Goal: Task Accomplishment & Management: Use online tool/utility

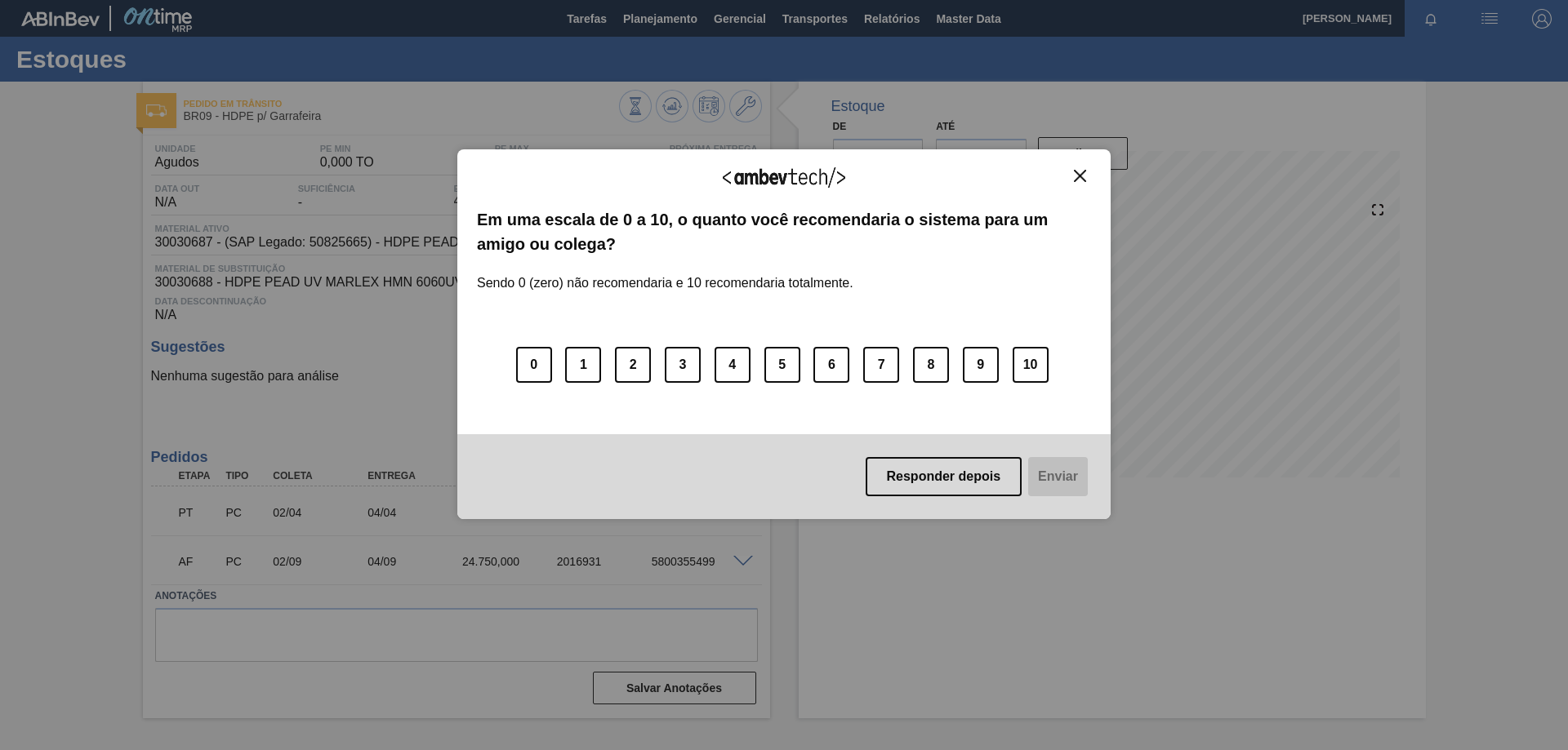
click at [1072, 176] on button "Close" at bounding box center [1080, 176] width 22 height 13
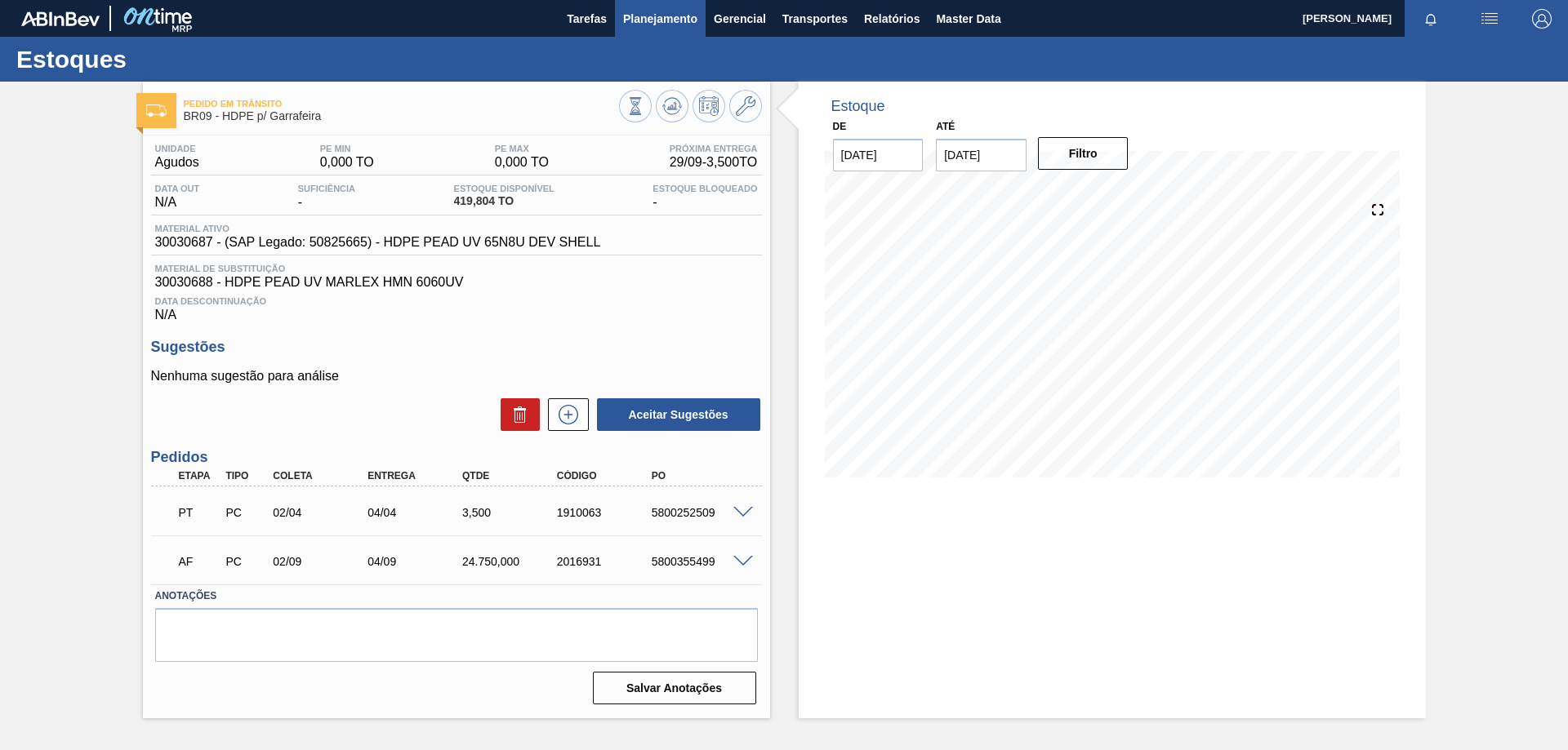
click at [629, 18] on span "Planejamento" at bounding box center [659, 18] width 74 height 19
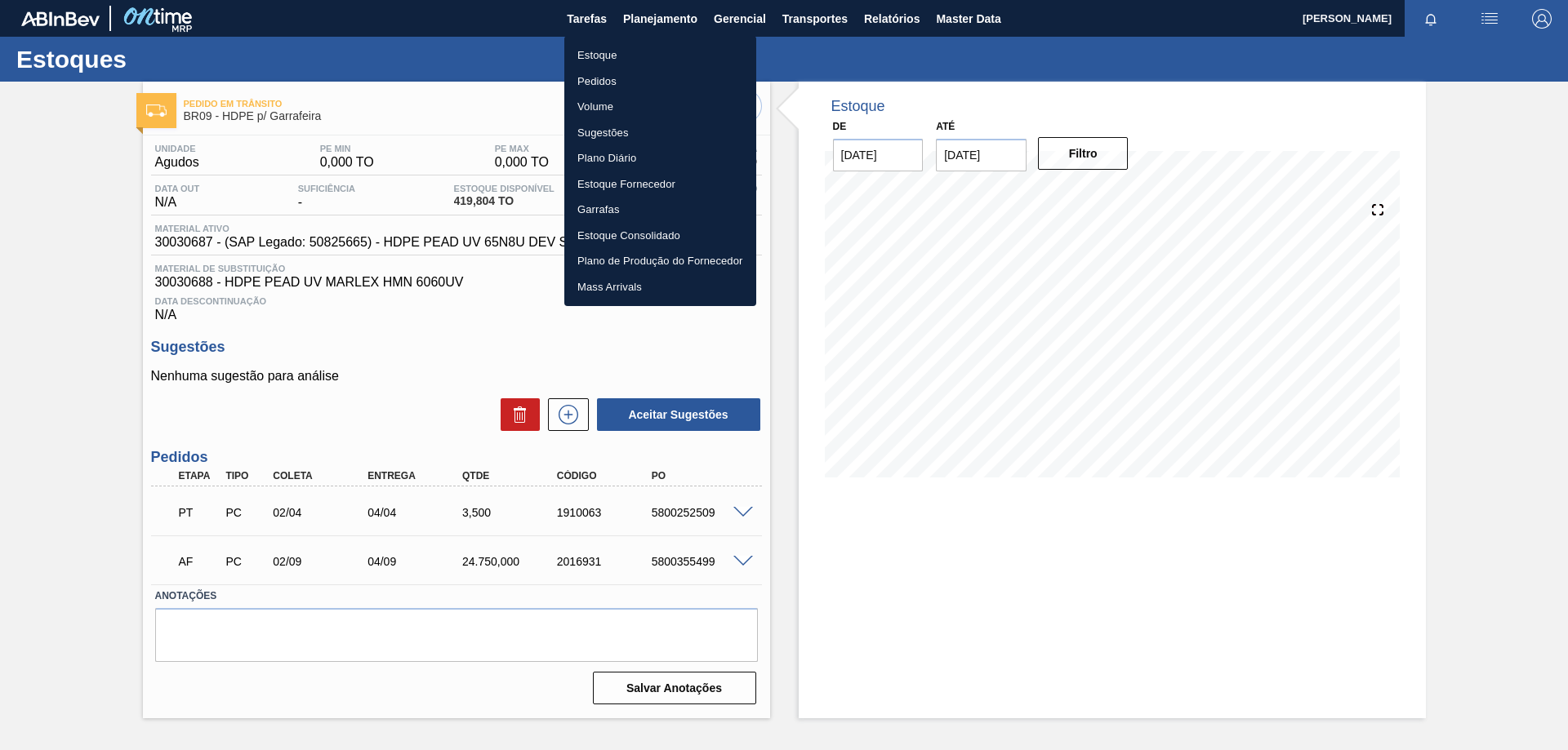
click at [618, 56] on li "Estoque" at bounding box center [660, 55] width 192 height 26
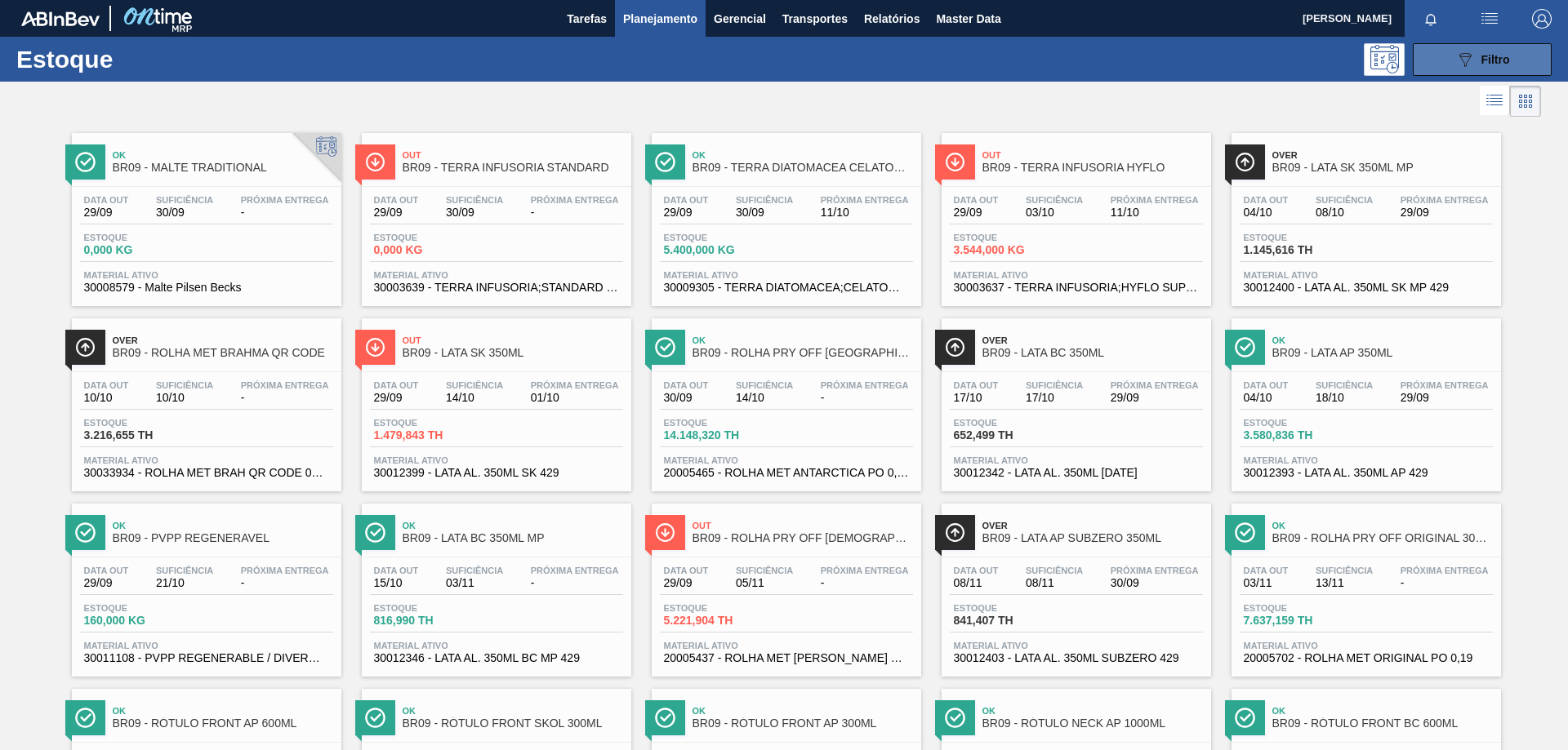
click at [1435, 70] on button "089F7B8B-B2A5-4AFE-B5C0-19BA573D28AC Filtro" at bounding box center [1482, 59] width 139 height 33
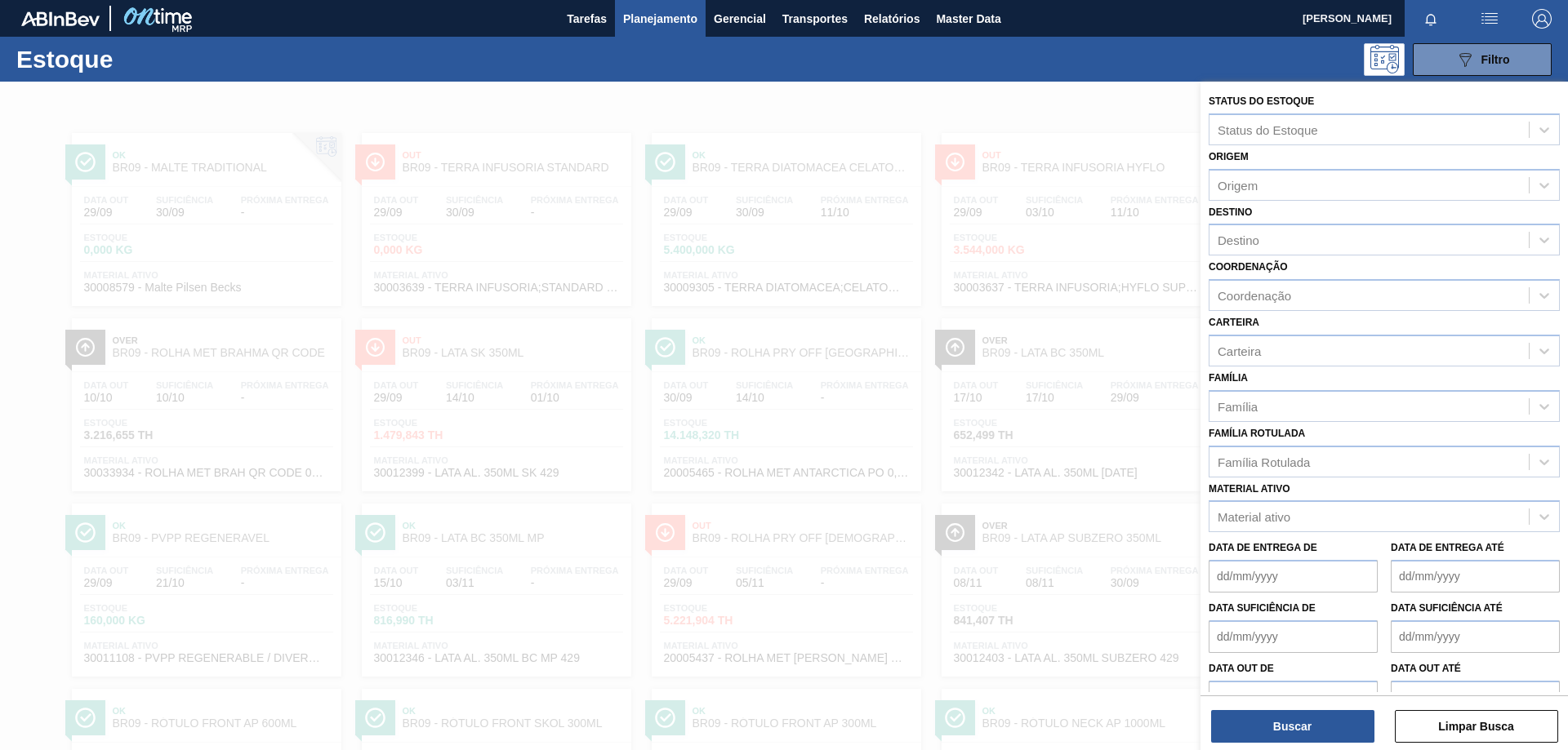
scroll to position [30, 0]
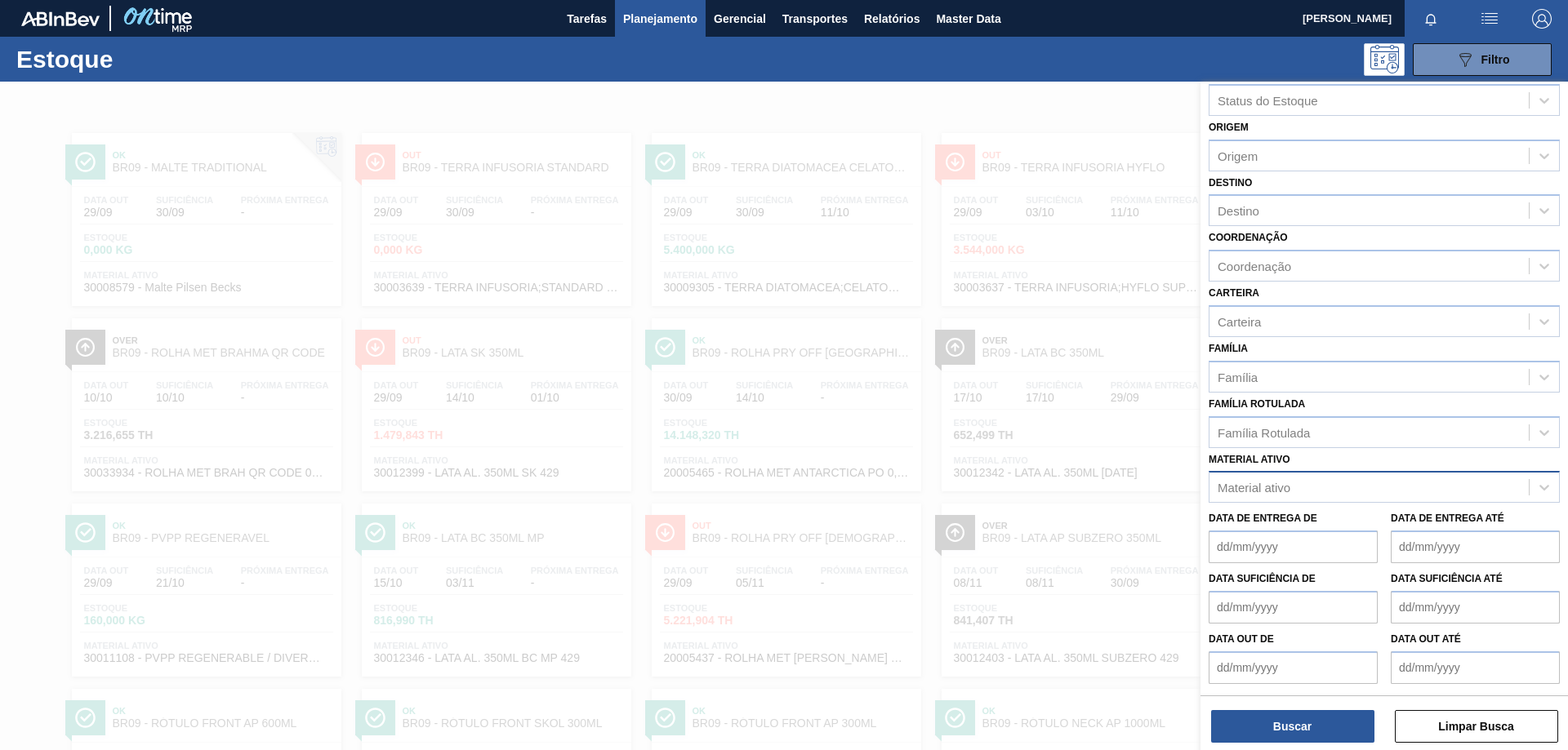
click at [1259, 483] on div "Material ativo" at bounding box center [1254, 487] width 73 height 13
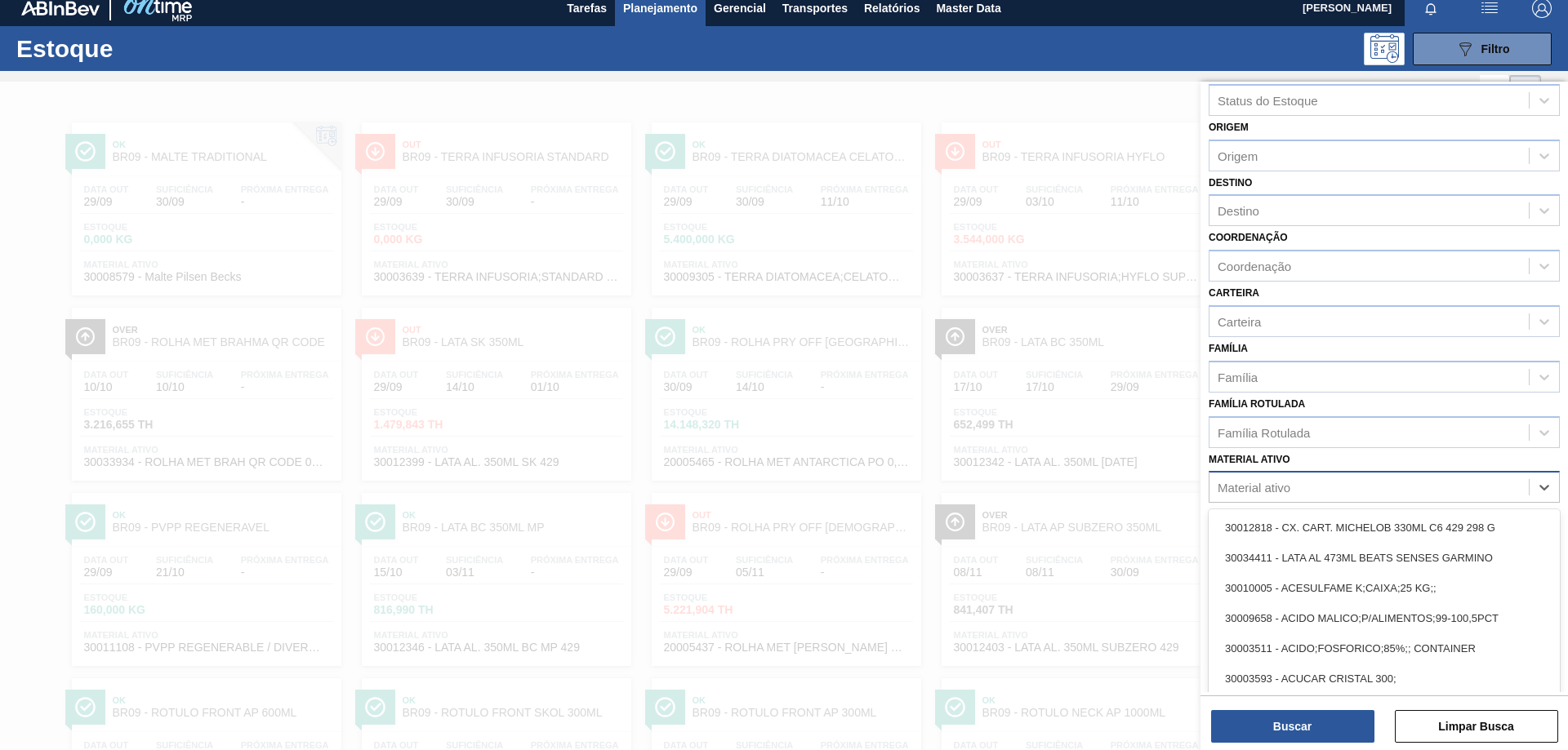
scroll to position [11, 0]
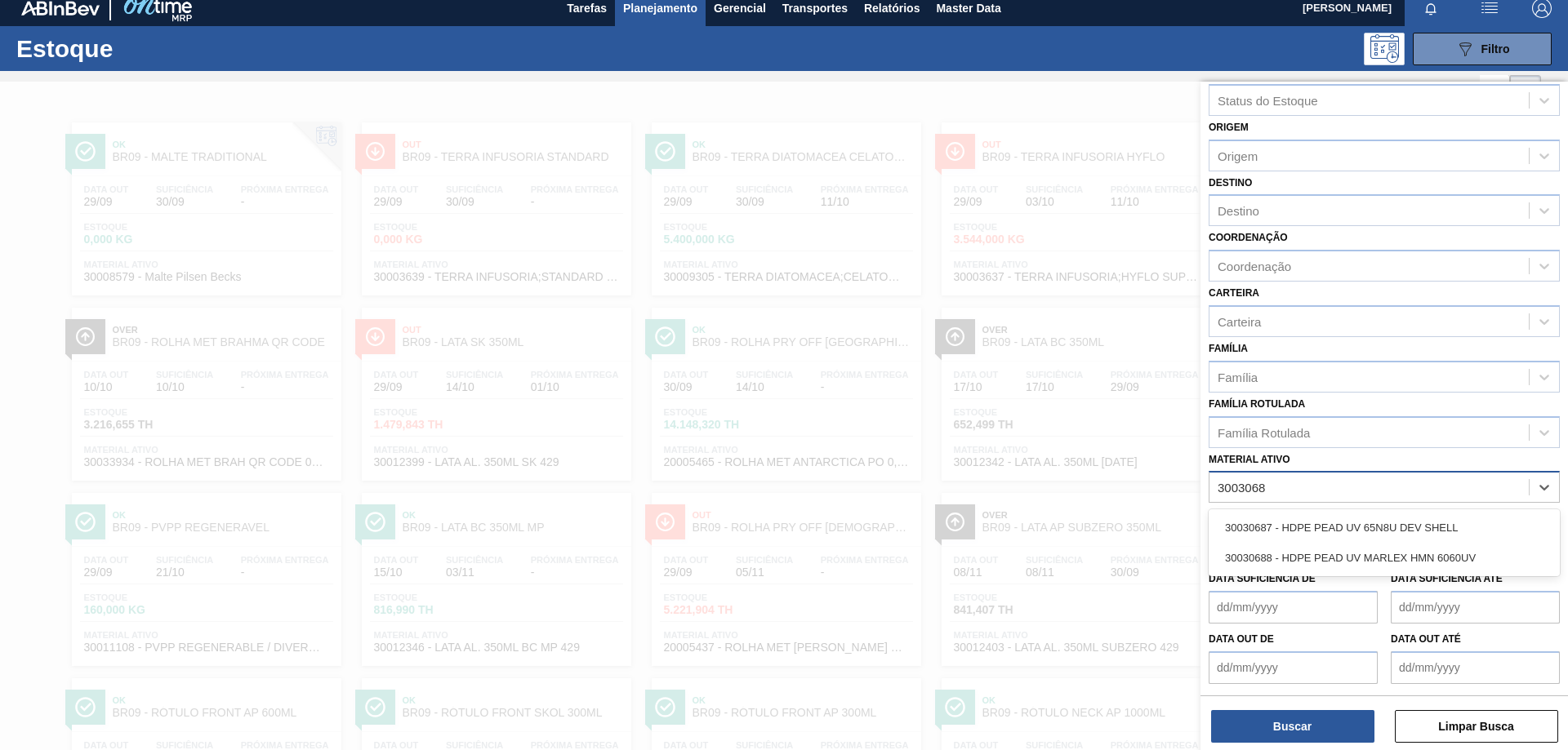
type ativo "30030688"
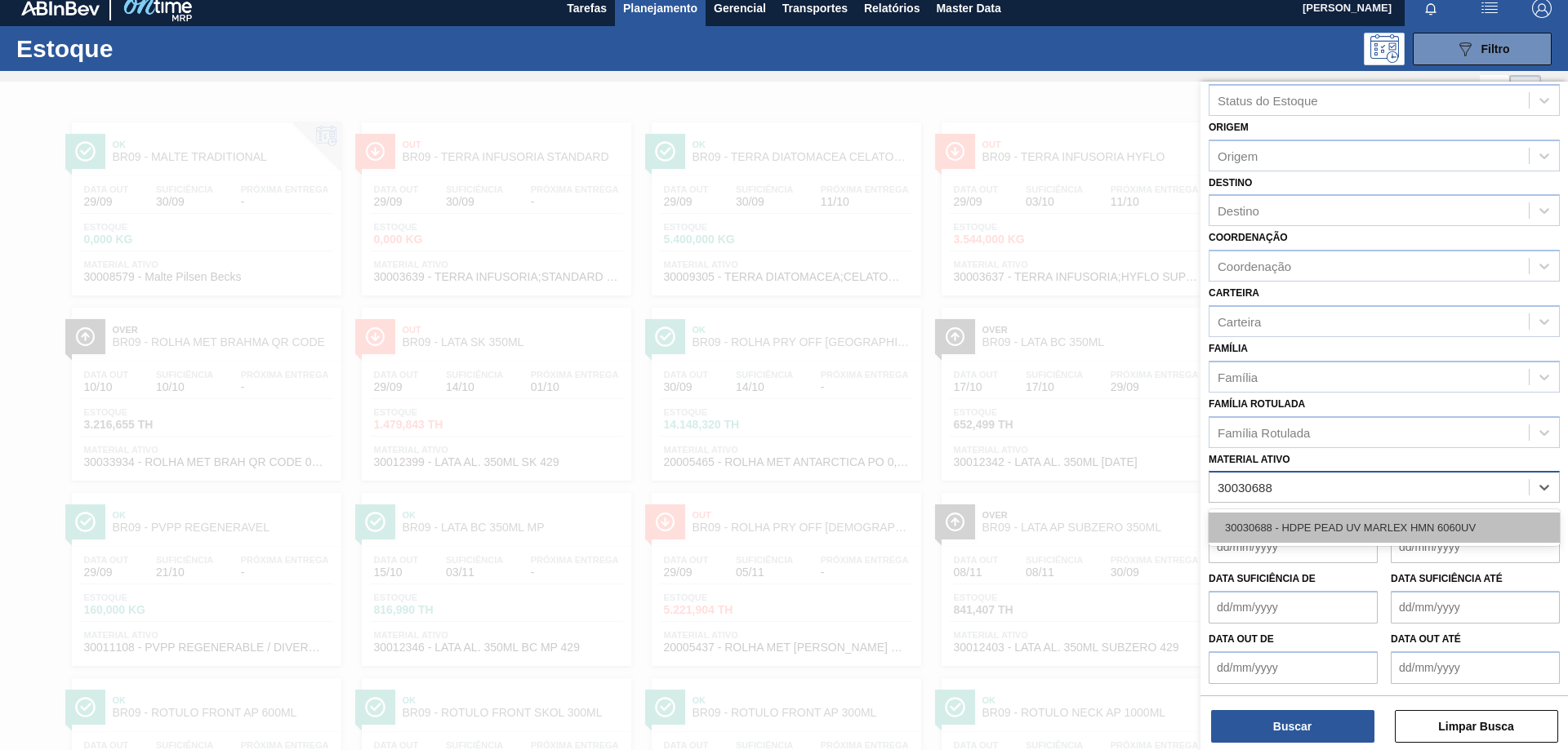
click at [1314, 516] on div "30030688 - HDPE PEAD UV MARLEX HMN 6060UV" at bounding box center [1385, 527] width 351 height 30
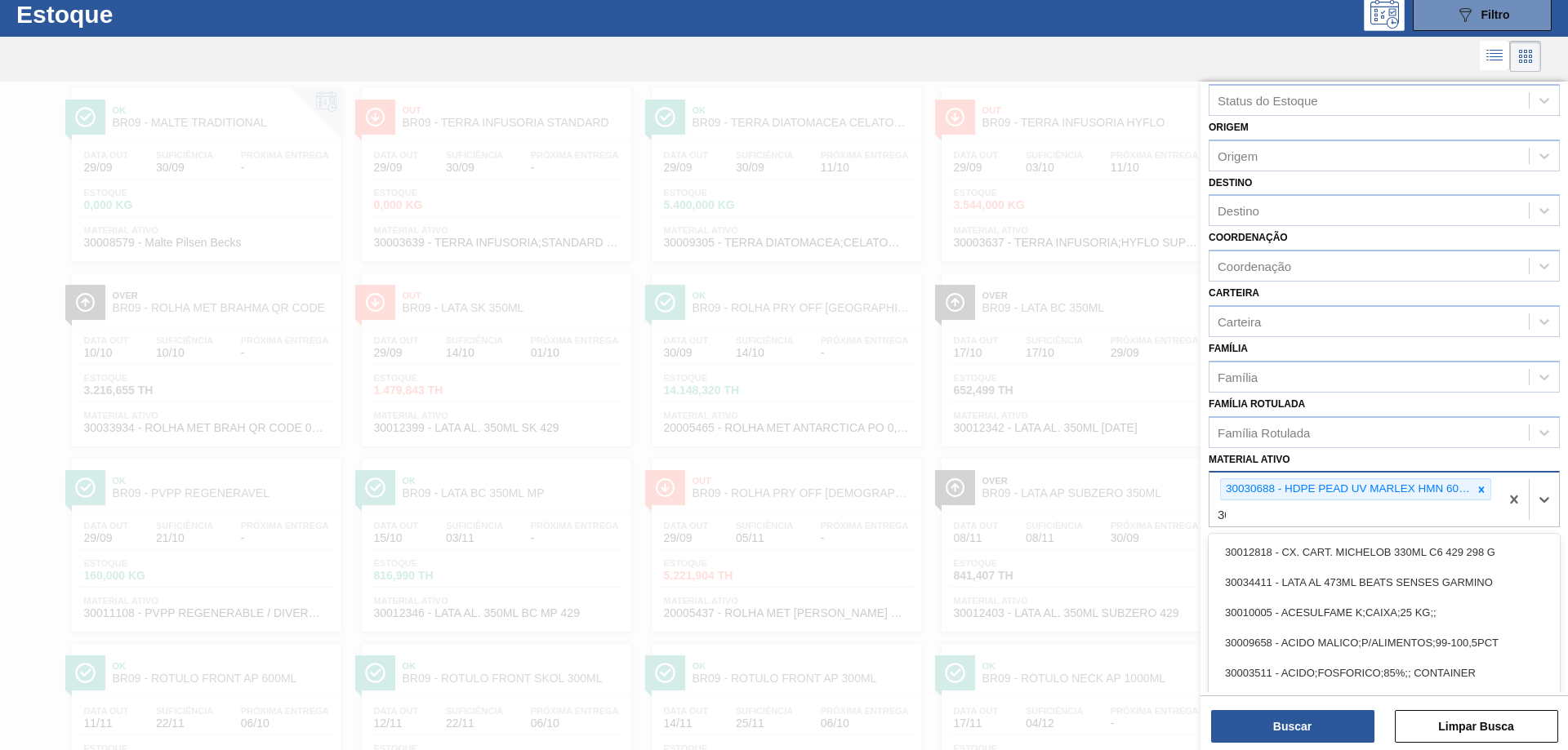
scroll to position [46, 0]
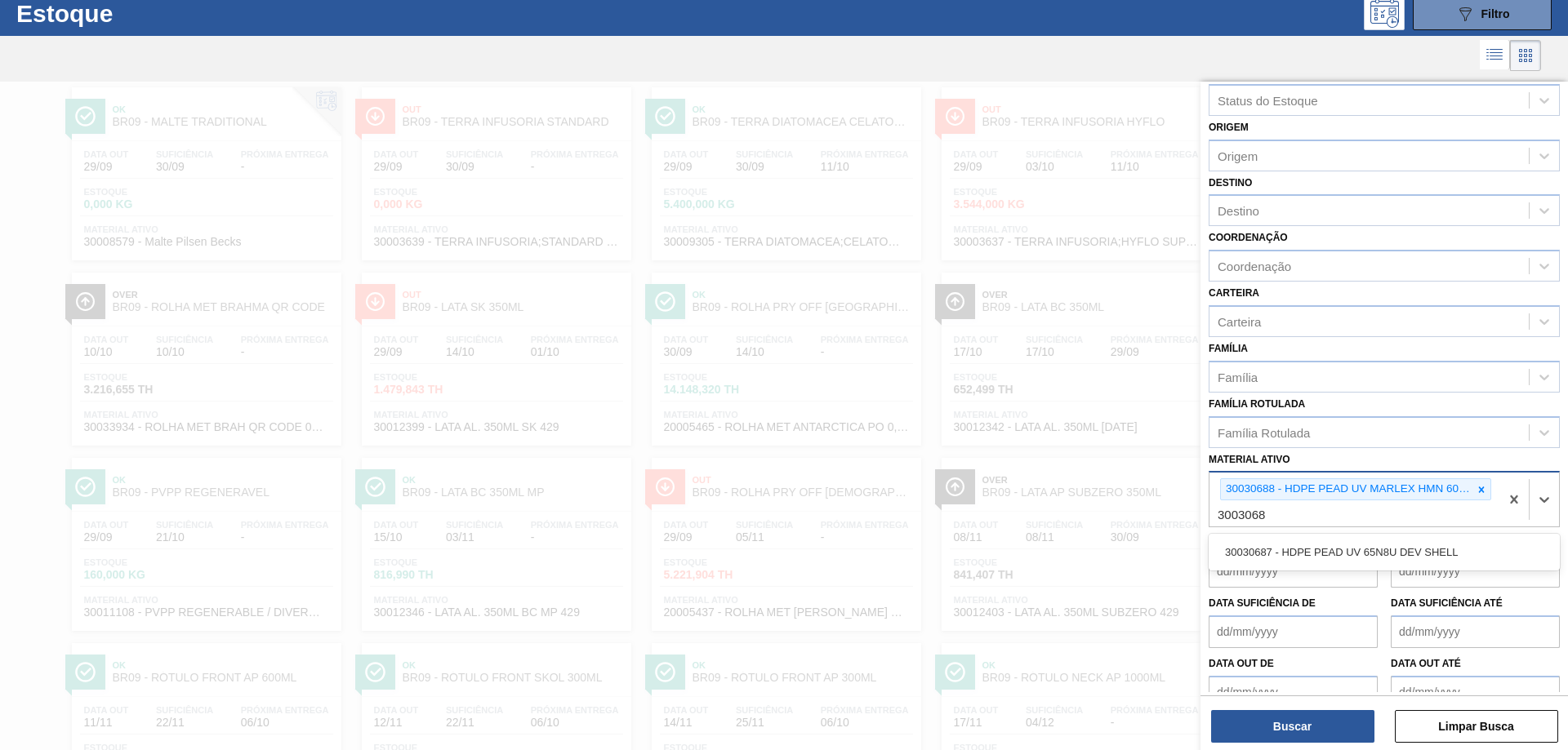
type ativo "30030687"
click at [1403, 540] on div "30030687 - HDPE PEAD UV 65N8U DEV SHELL" at bounding box center [1385, 551] width 351 height 30
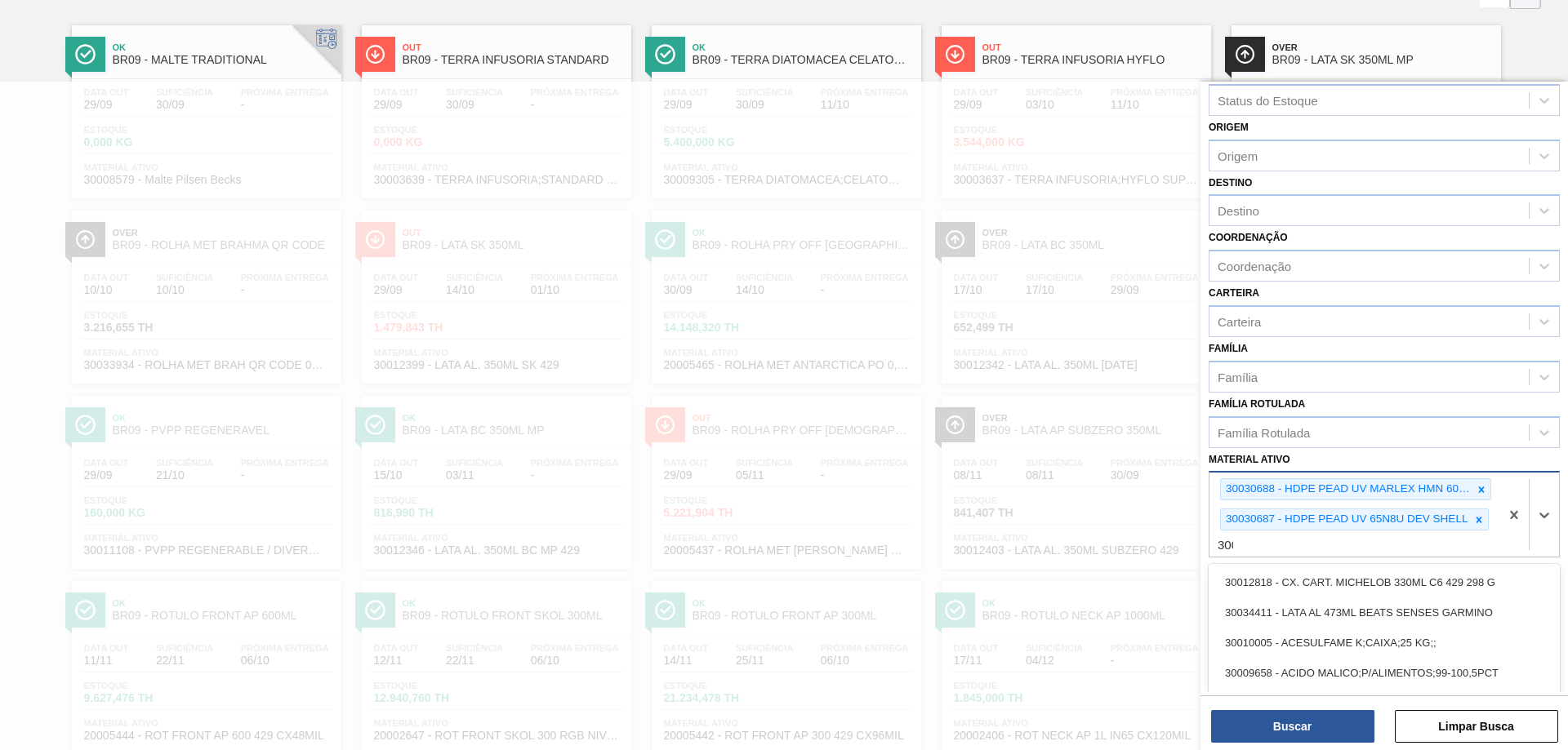
scroll to position [111, 0]
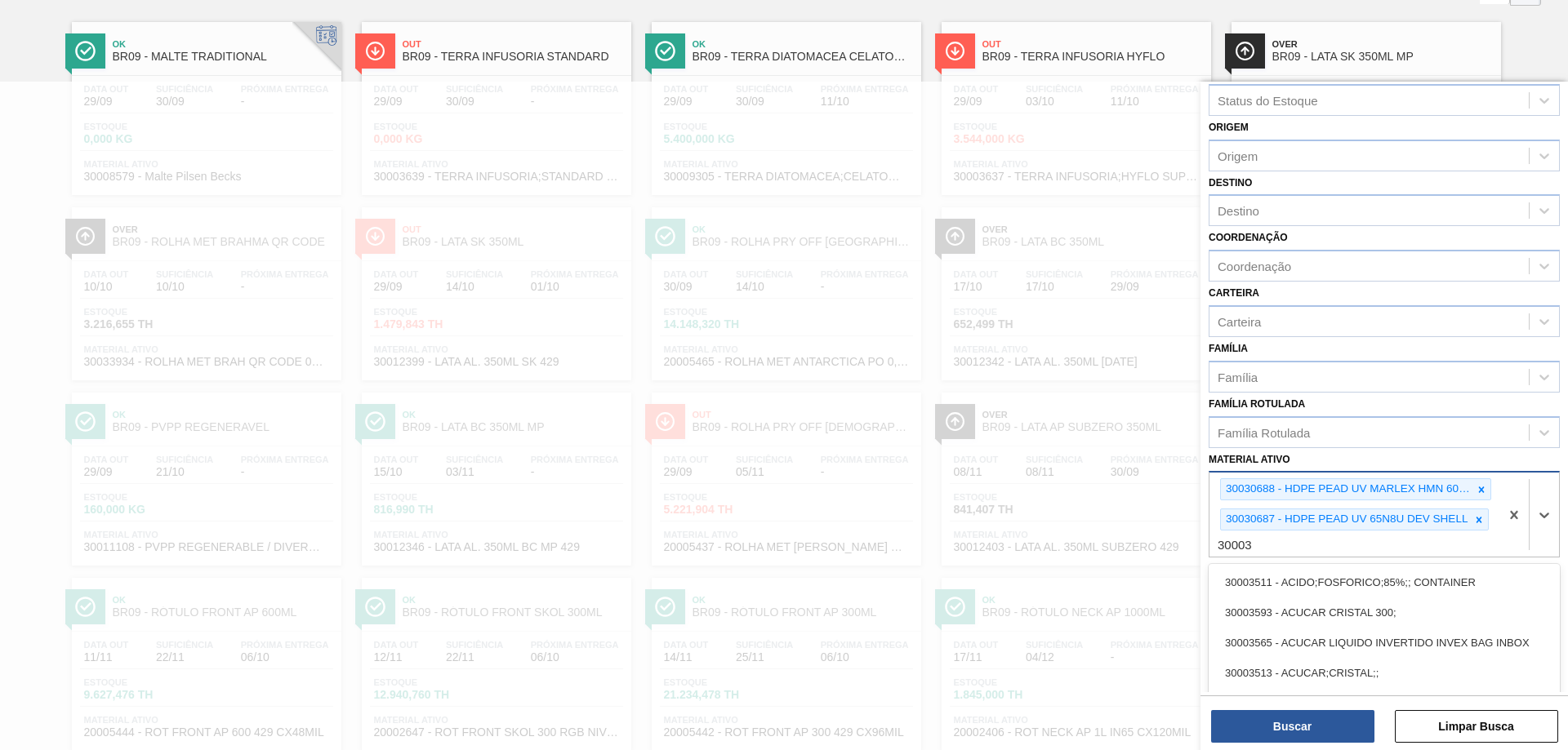
type ativo "300037"
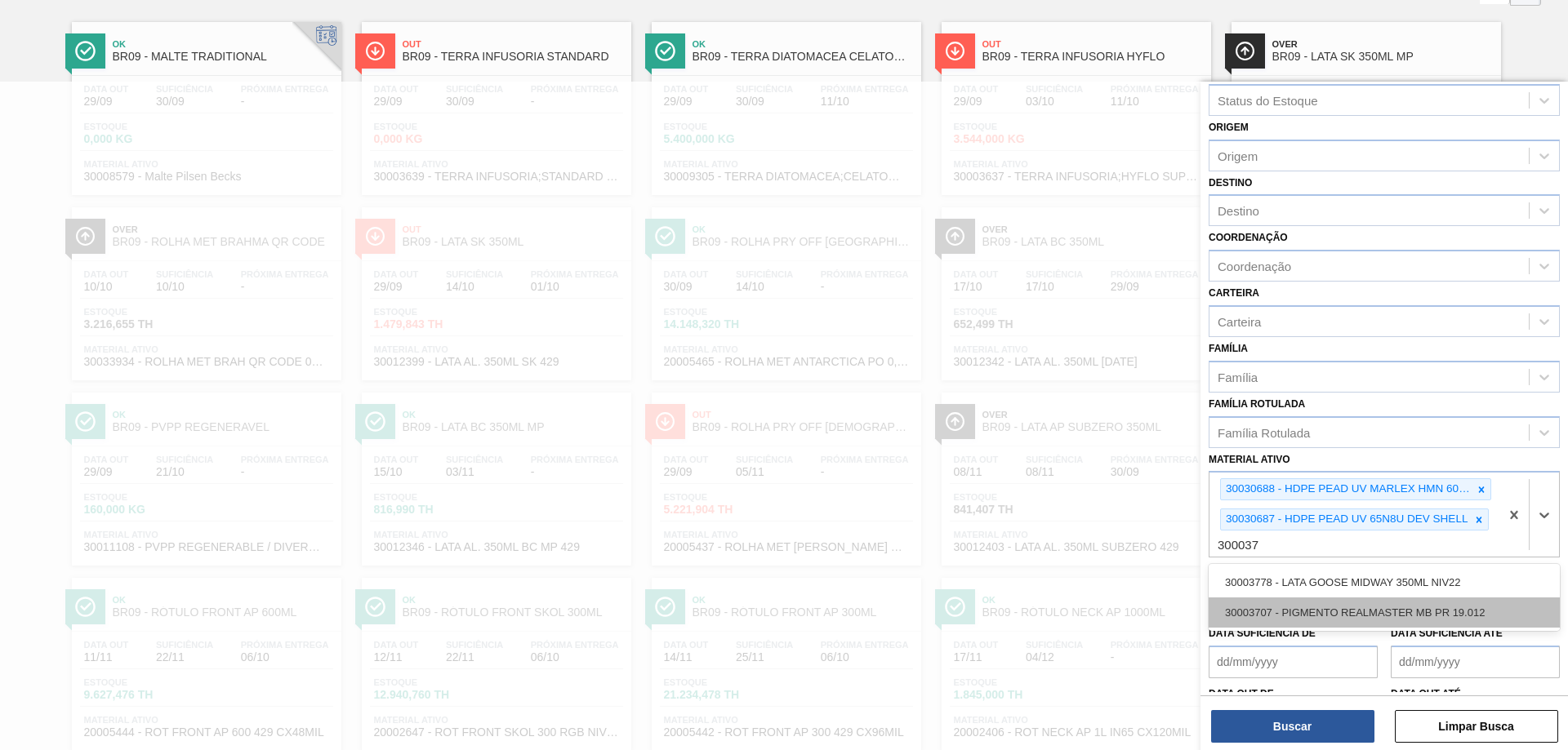
click at [1332, 615] on div "30003707 - PIGMENTO REALMASTER MB PR 19.012" at bounding box center [1385, 612] width 351 height 30
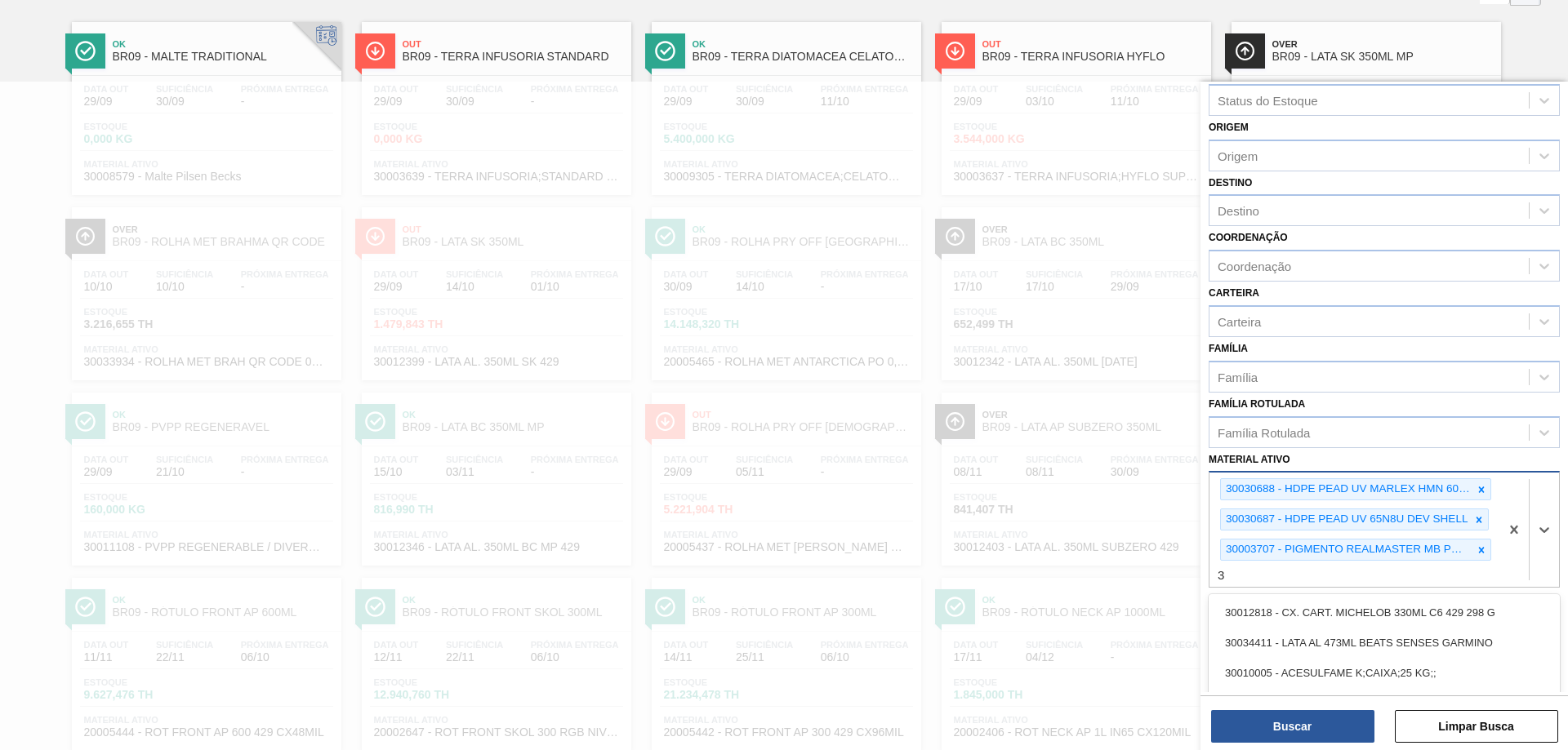
scroll to position [206, 0]
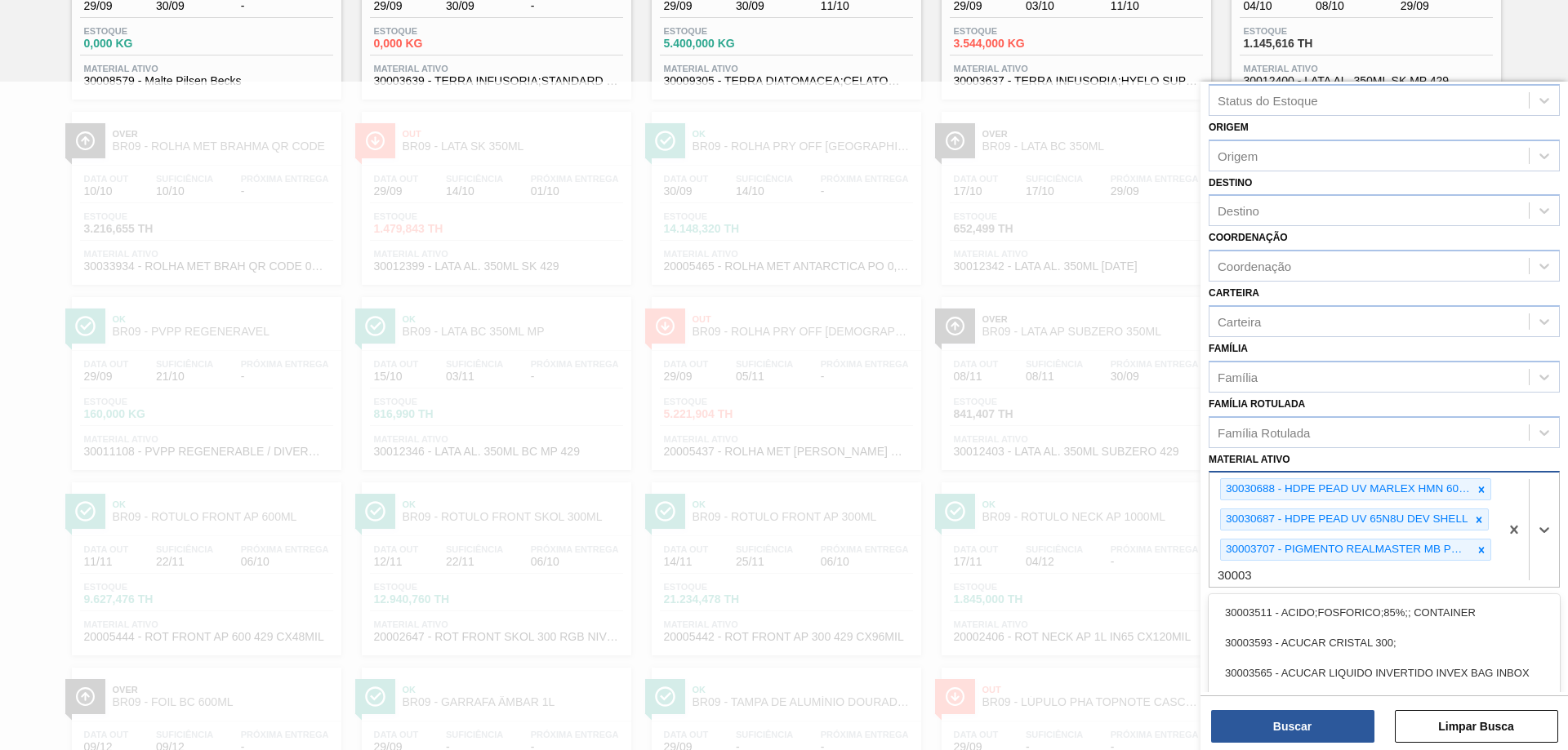
type ativo "300039"
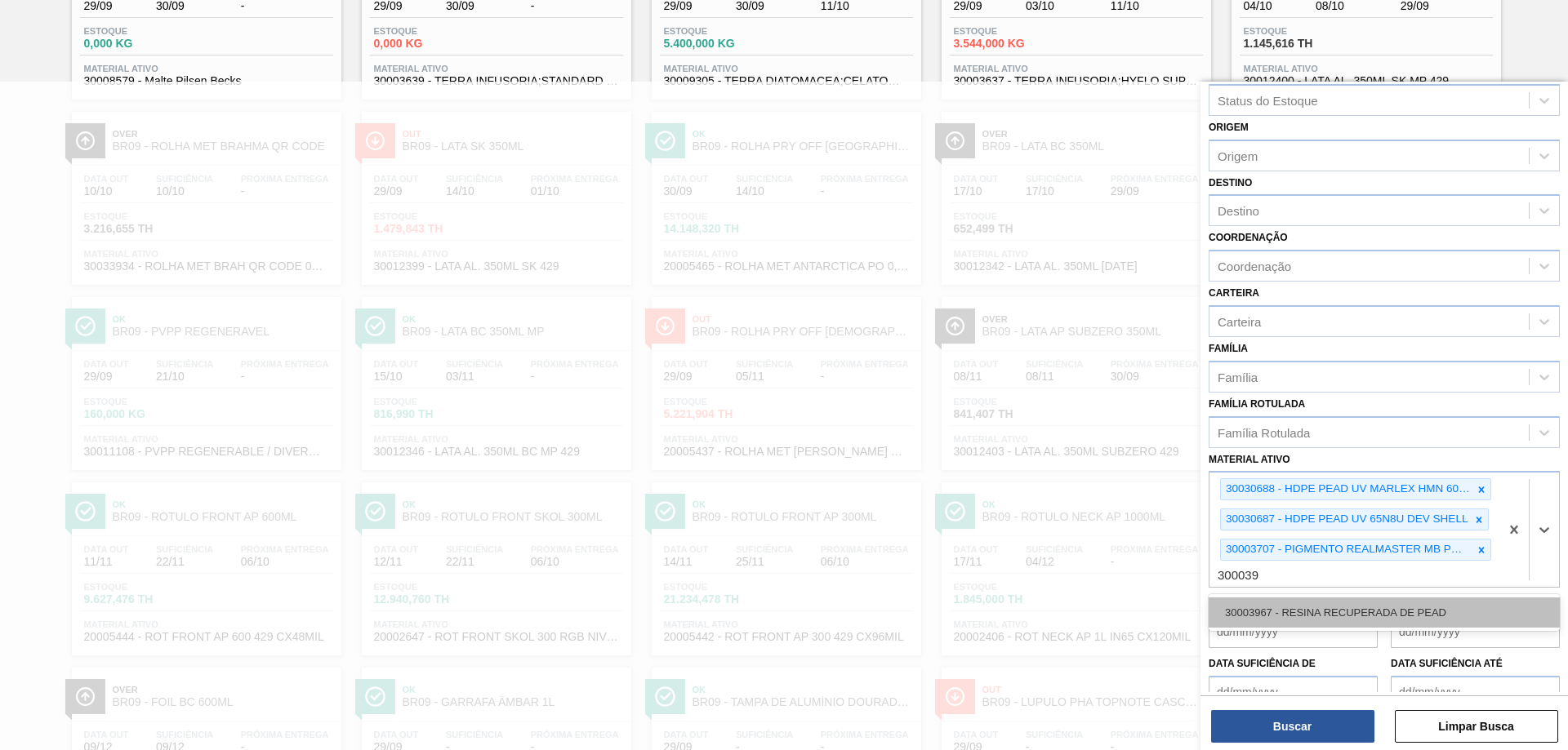
click at [1336, 601] on div "30003967 - RESINA RECUPERADA DE PEAD" at bounding box center [1385, 612] width 351 height 30
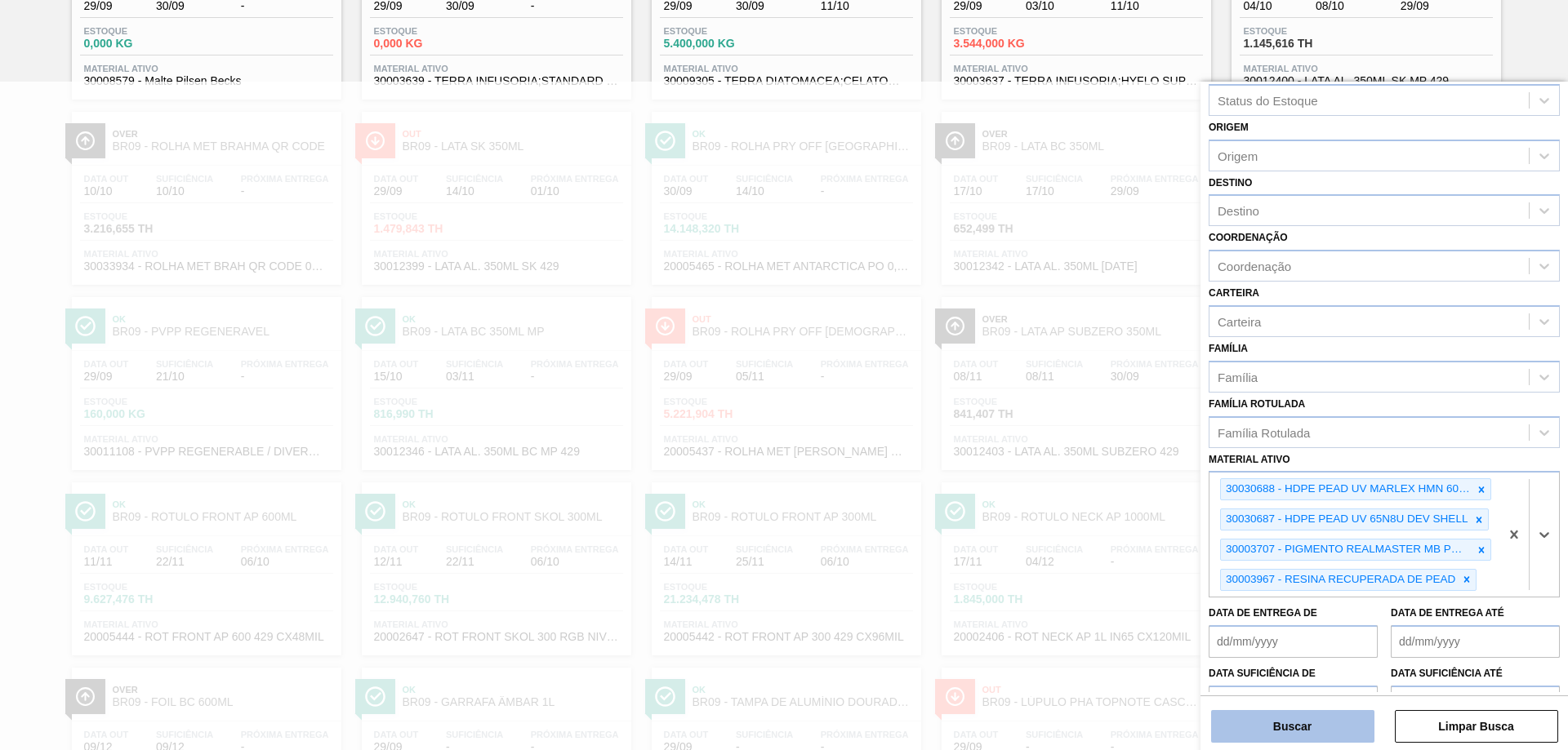
click at [1327, 731] on button "Buscar" at bounding box center [1293, 726] width 163 height 33
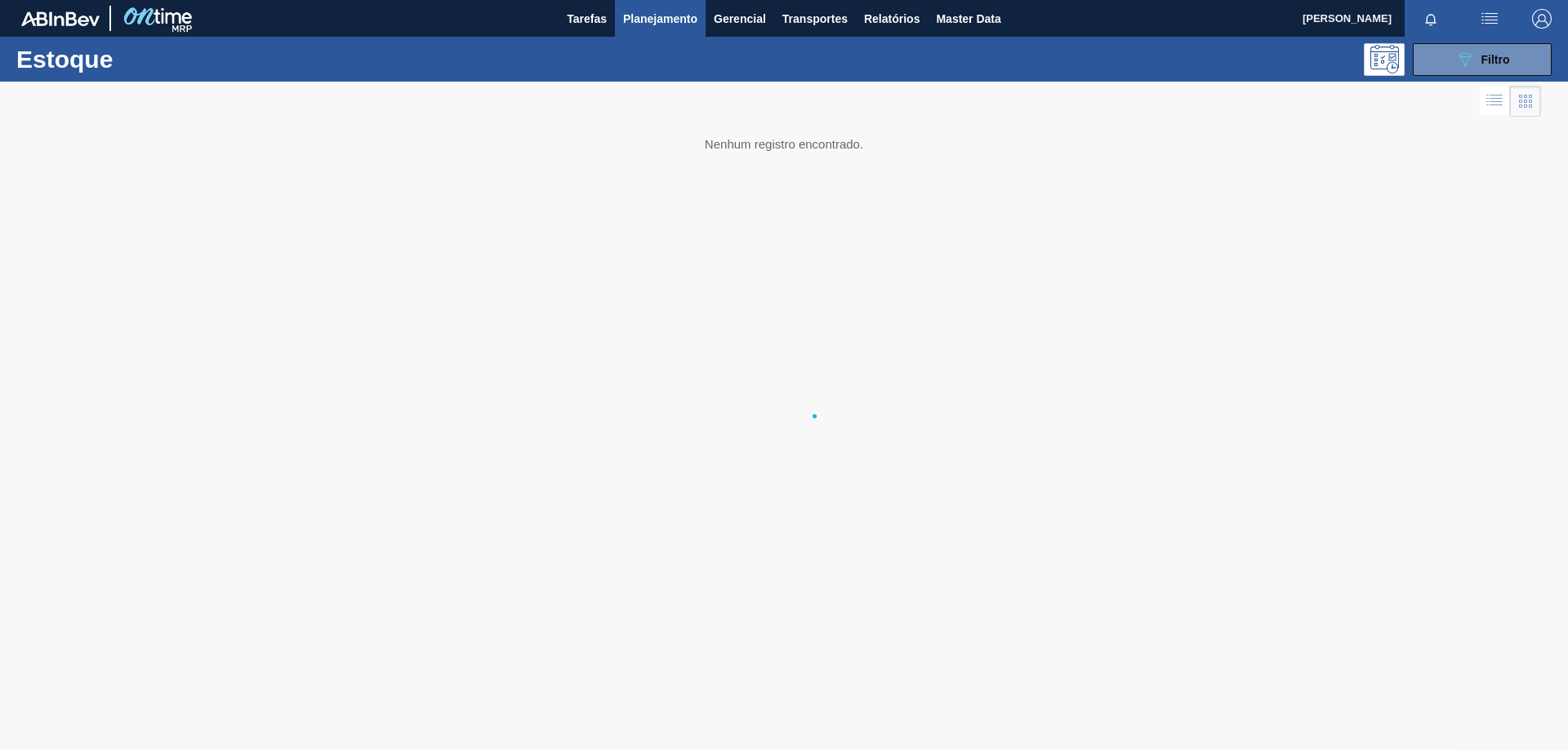
scroll to position [0, 0]
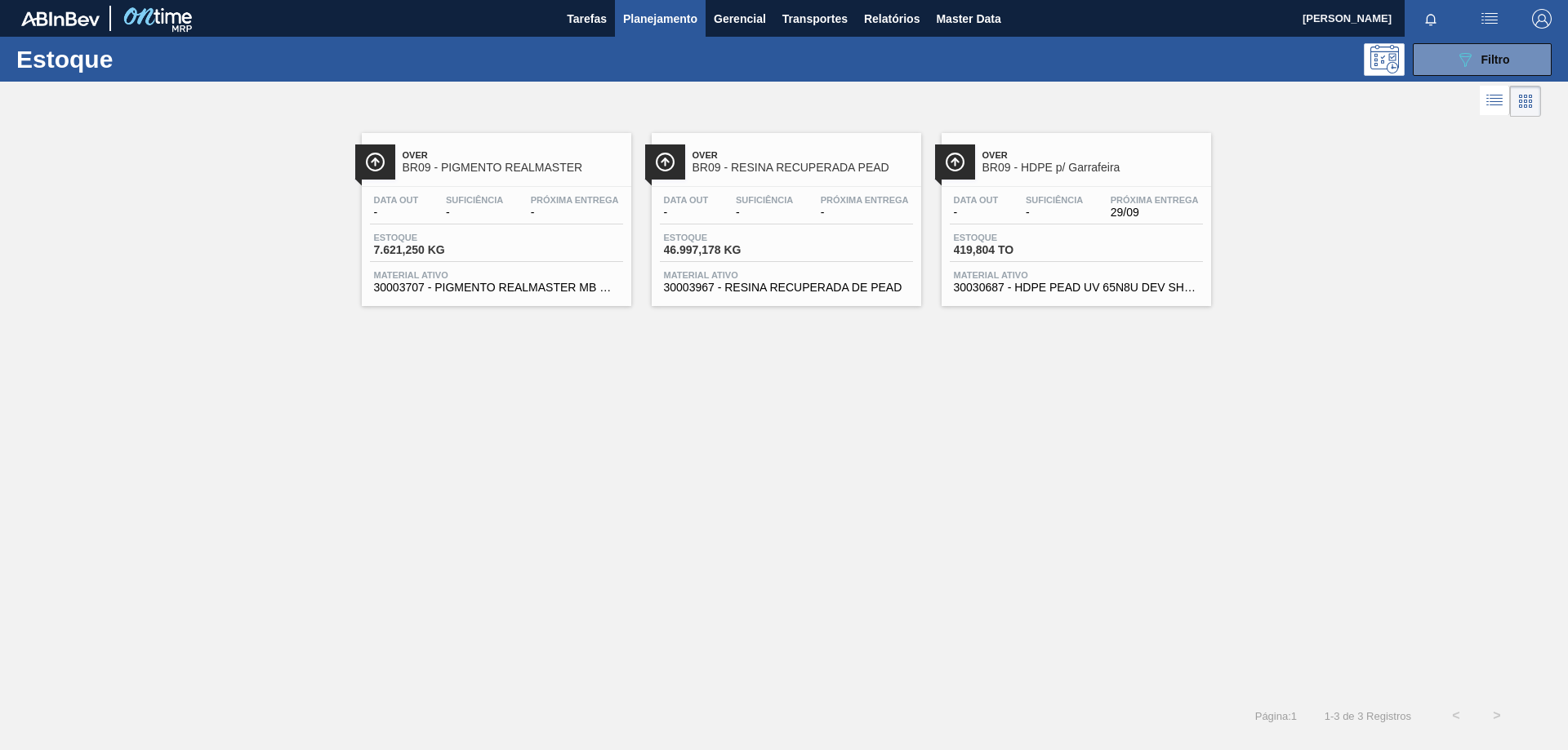
click at [836, 578] on div "Over BR09 - PIGMENTO REALMASTER Data out - Suficiência - Próxima Entrega - Esto…" at bounding box center [784, 408] width 1568 height 574
click at [519, 167] on span "BR09 - PIGMENTO REALMASTER" at bounding box center [513, 168] width 221 height 12
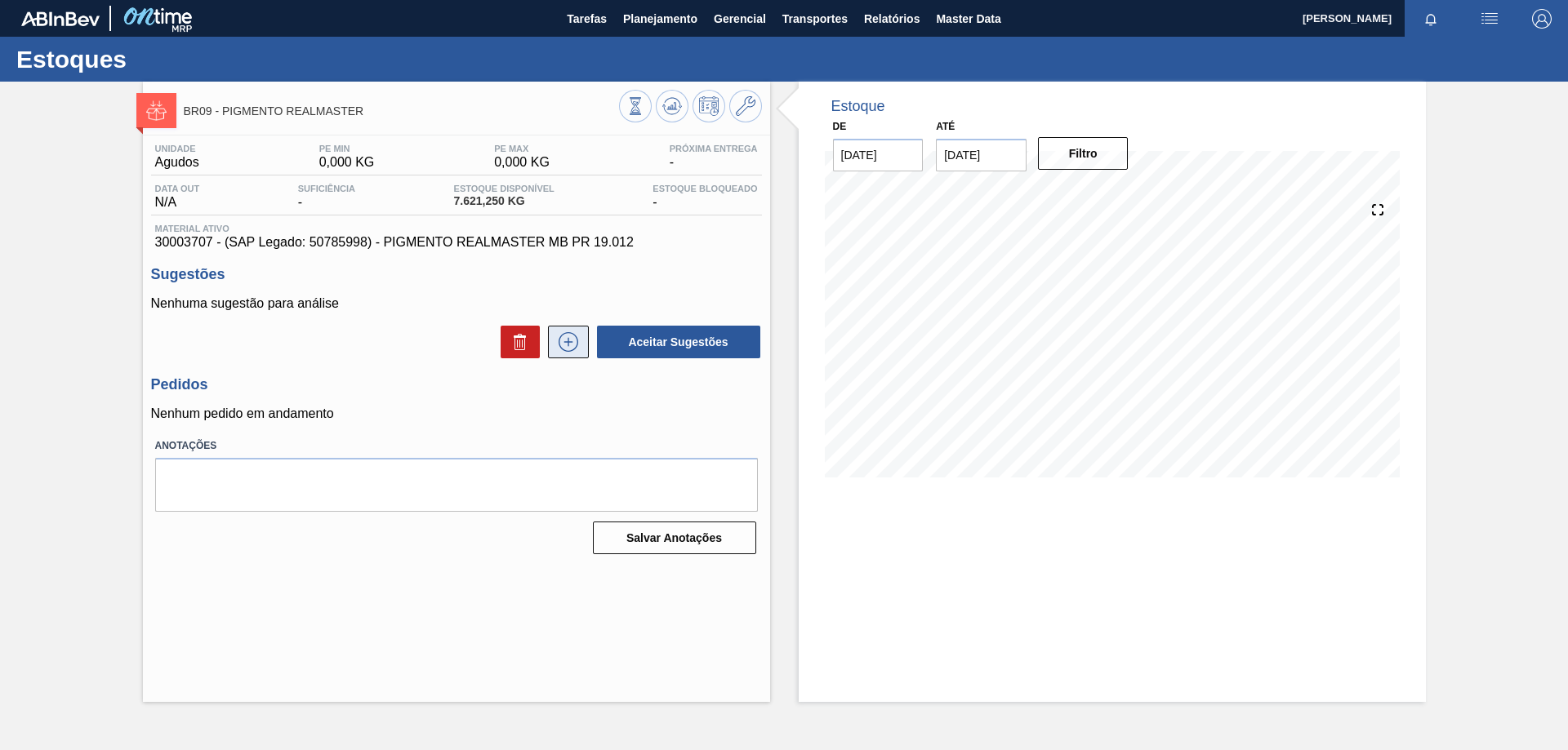
click at [556, 352] on button at bounding box center [568, 342] width 41 height 33
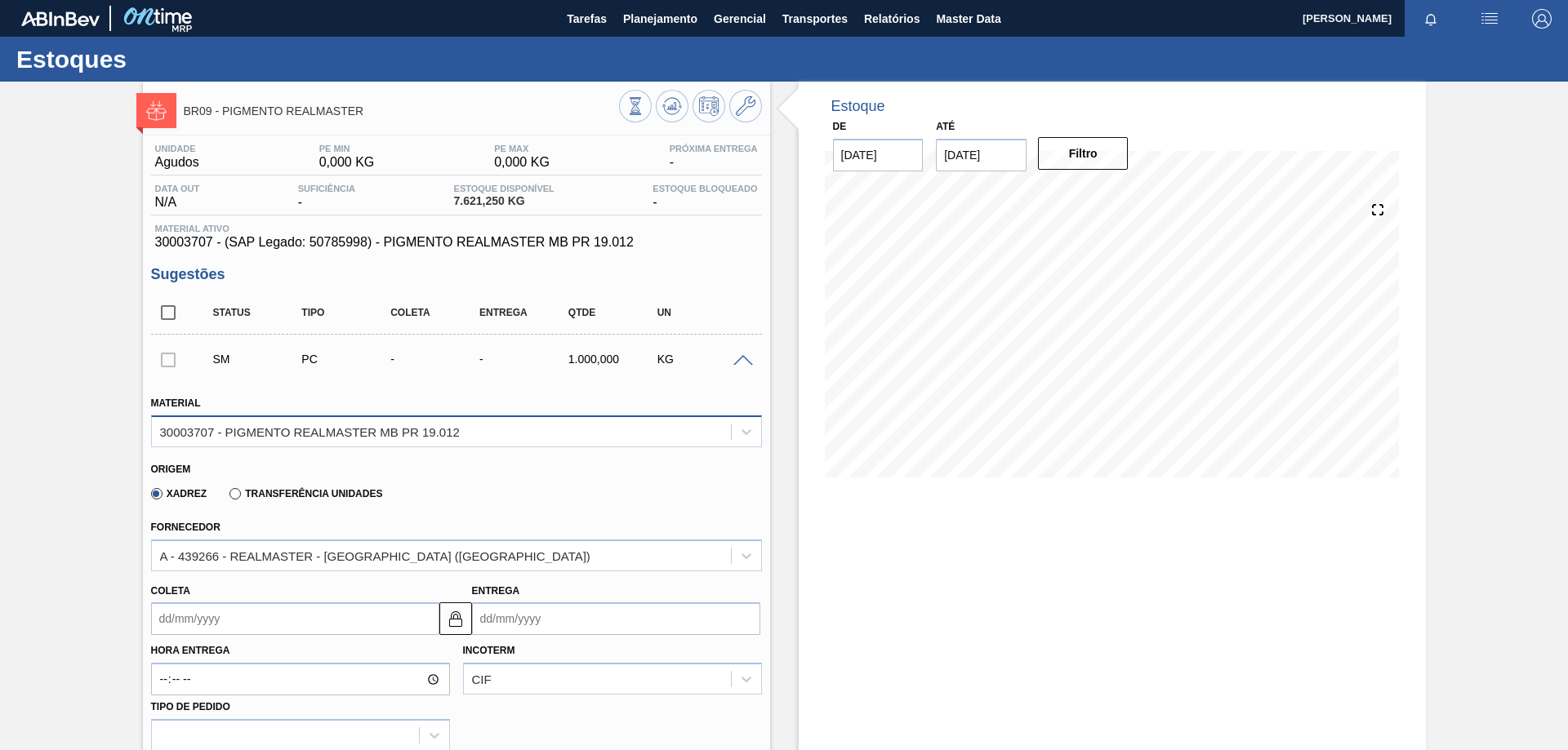
click at [401, 430] on div "30003707 - PIGMENTO REALMASTER MB PR 19.012" at bounding box center [310, 432] width 299 height 13
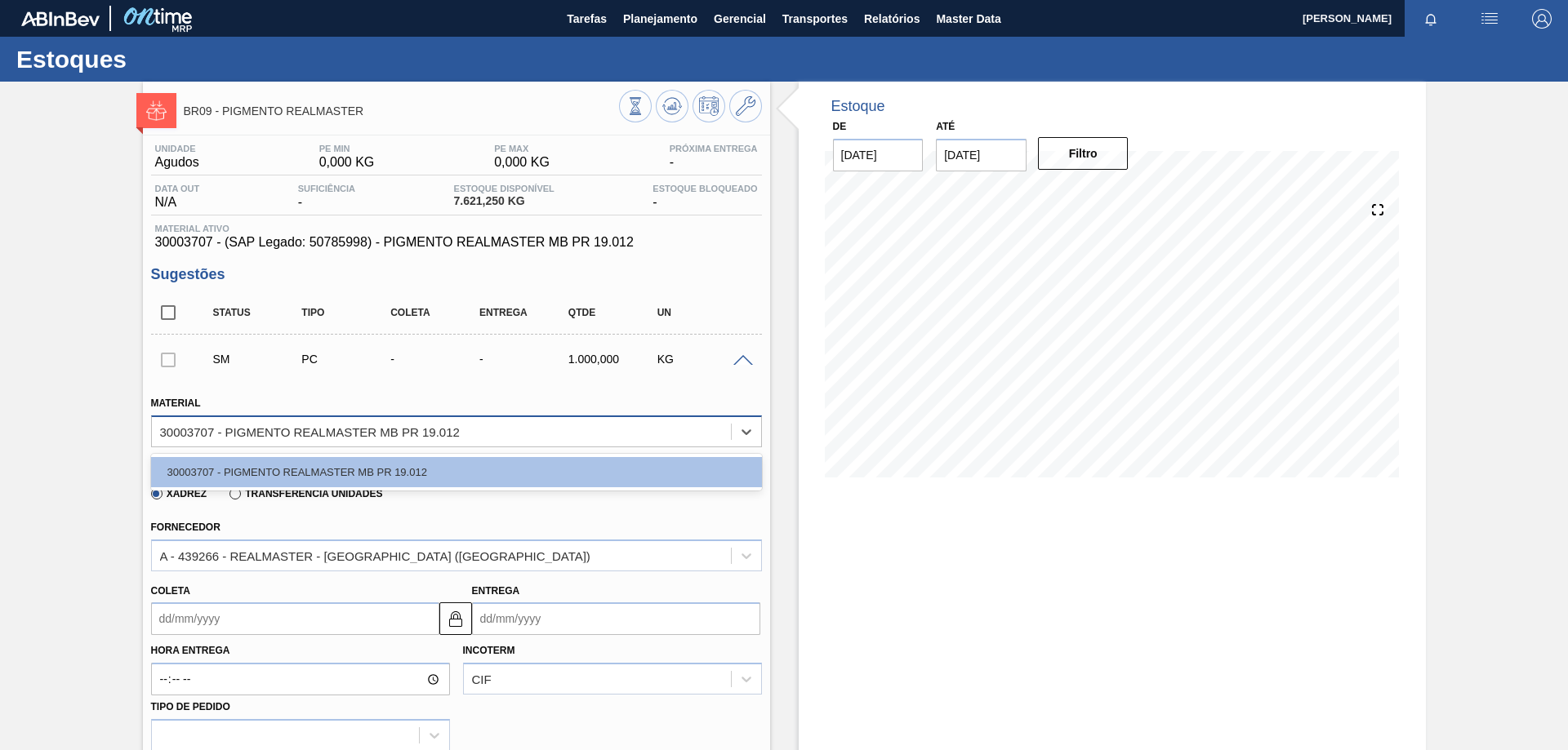
click at [401, 430] on div "30003707 - PIGMENTO REALMASTER MB PR 19.012" at bounding box center [310, 432] width 299 height 13
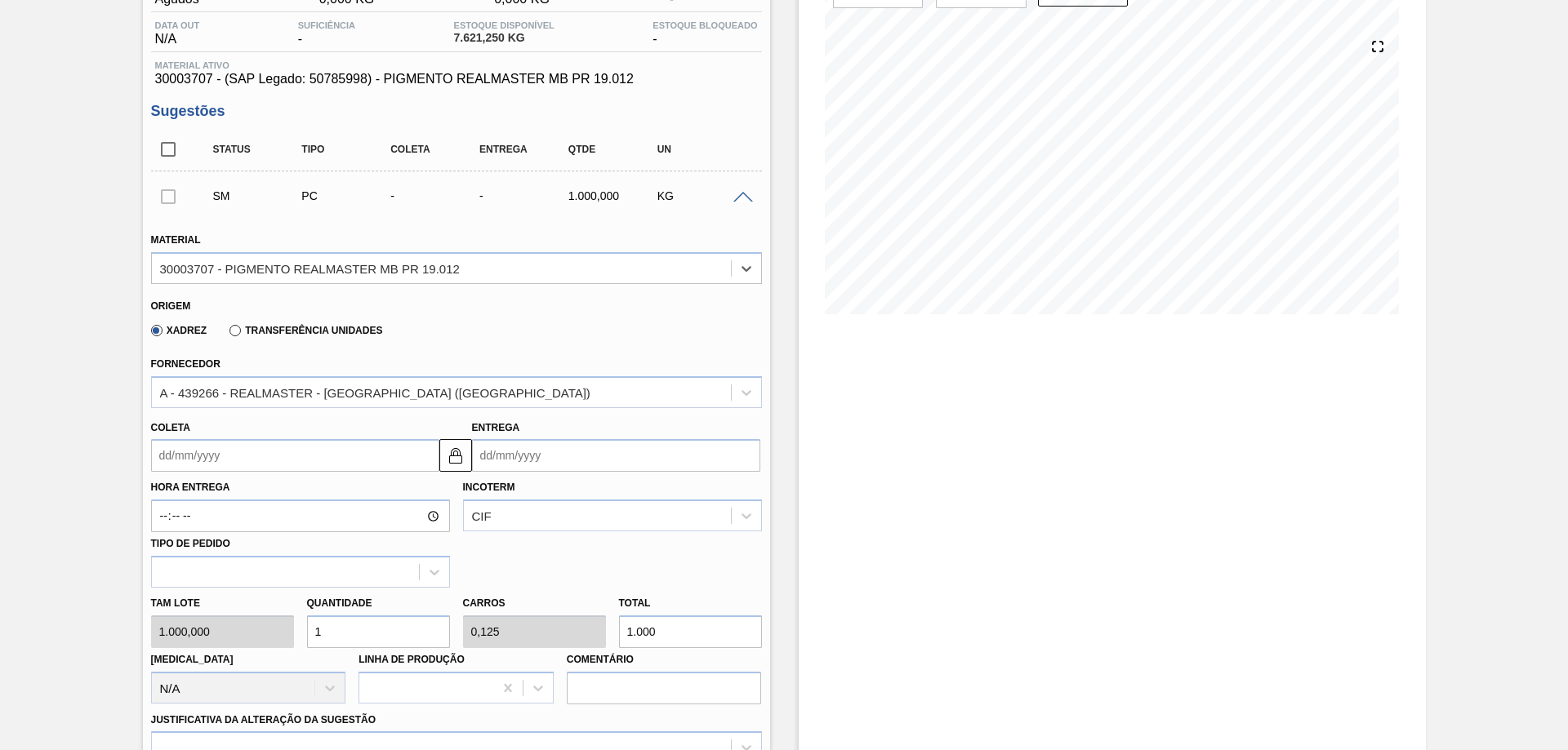
scroll to position [245, 0]
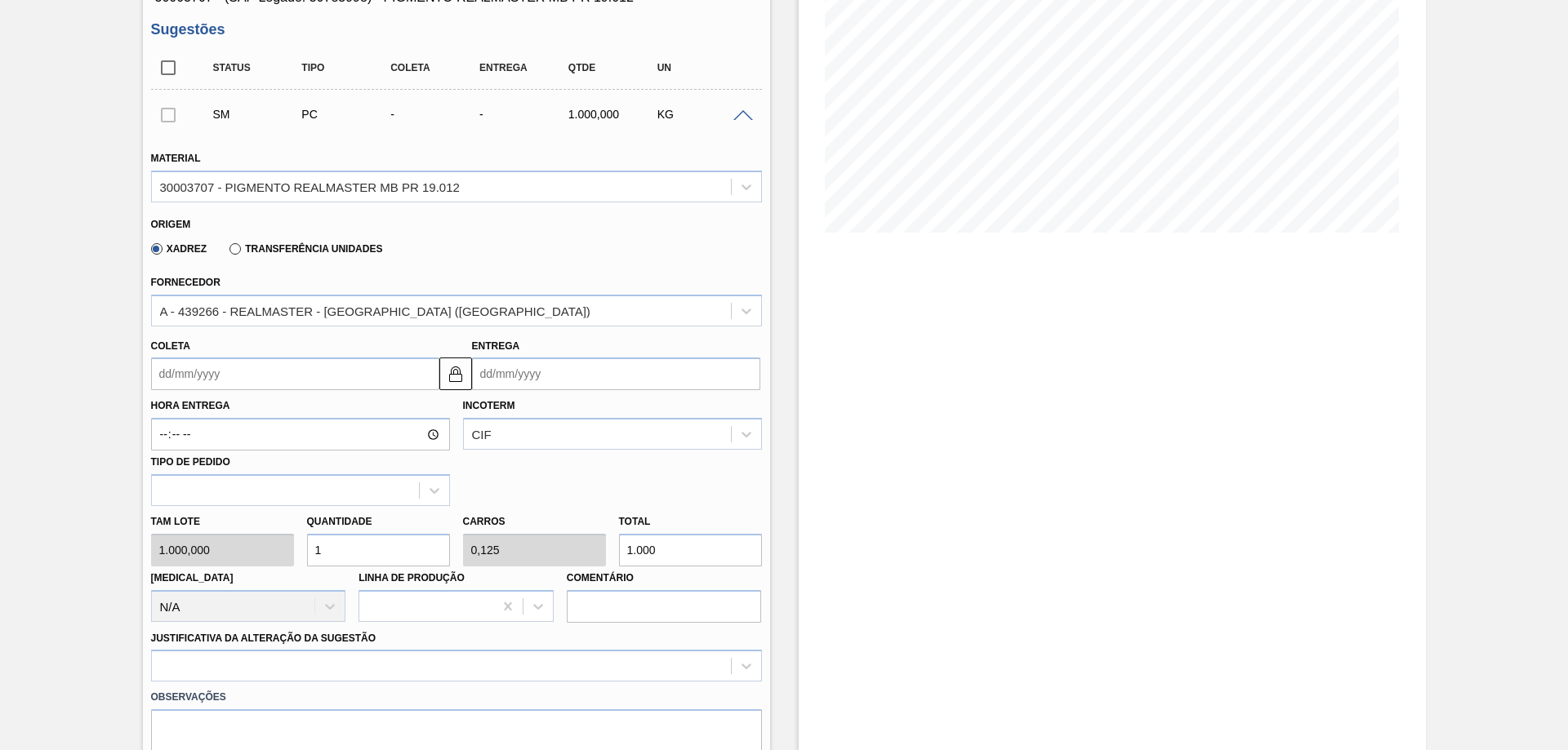
click at [354, 539] on input "1" at bounding box center [378, 551] width 143 height 33
type input "13"
type input "1,625"
type input "13.000"
type input "1"
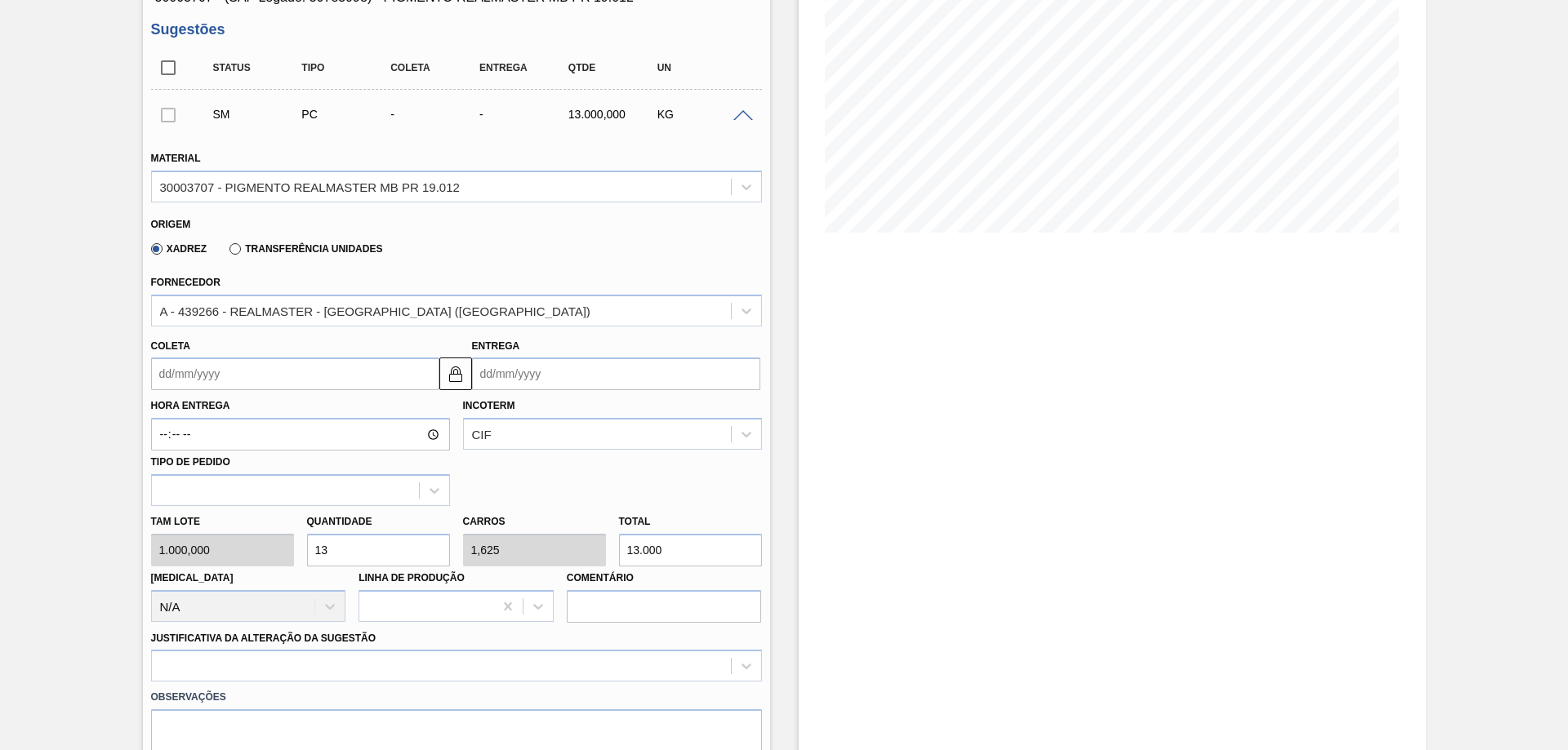
type input "0,125"
type input "1.000"
type input "0"
type input "1"
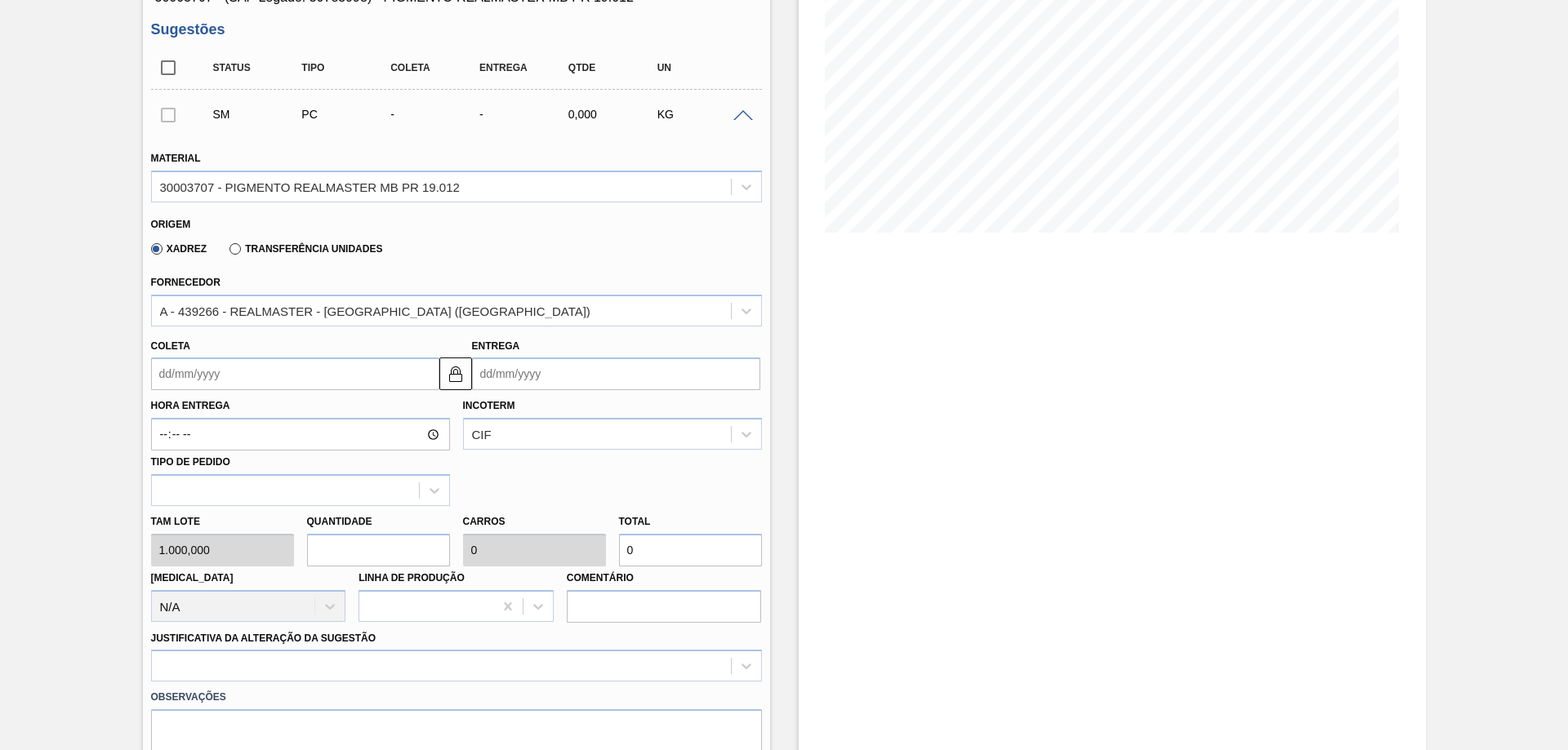
type input "0,125"
type input "1.000"
type input "0"
type input "1"
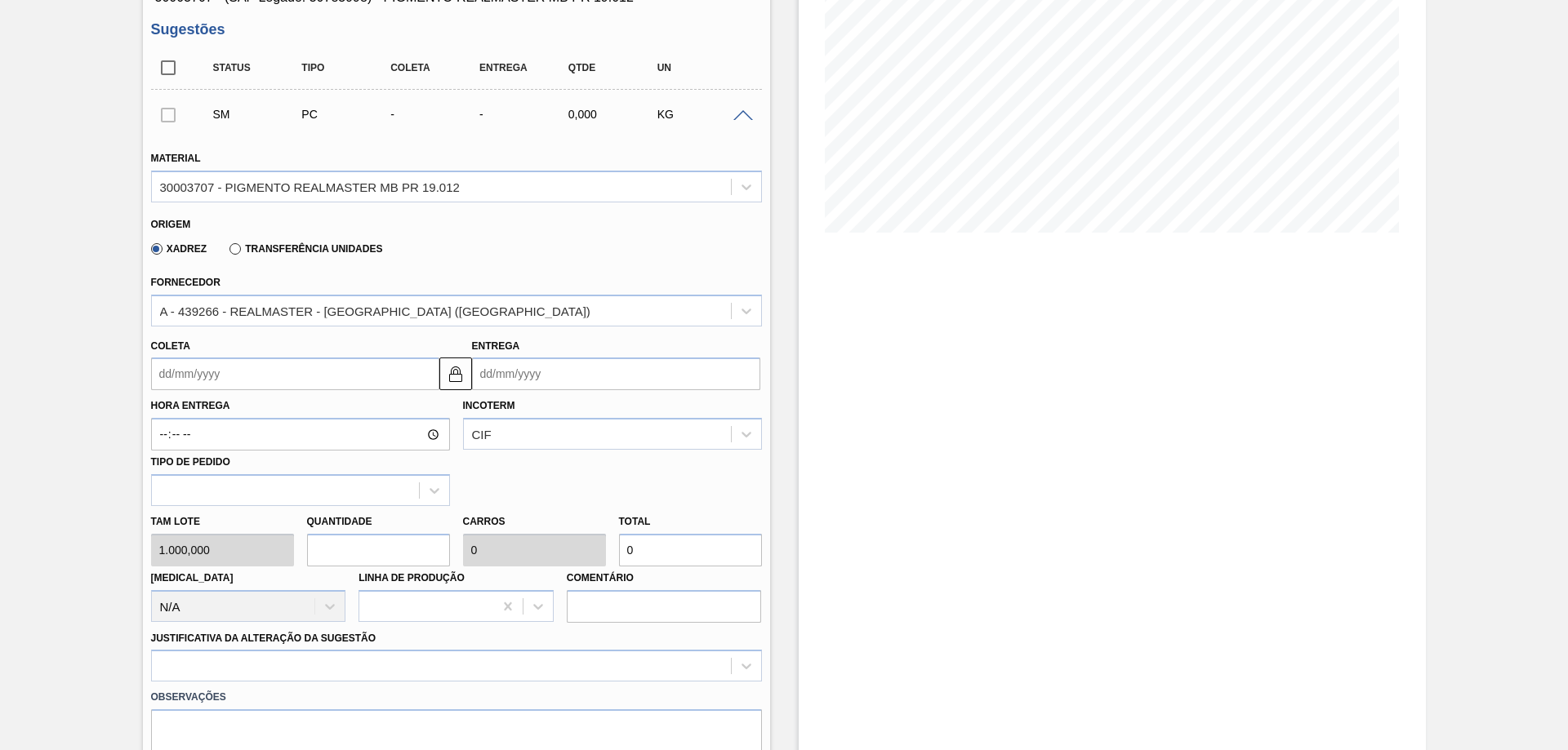
type input "0,125"
type input "1.000"
type input "0"
type input "3"
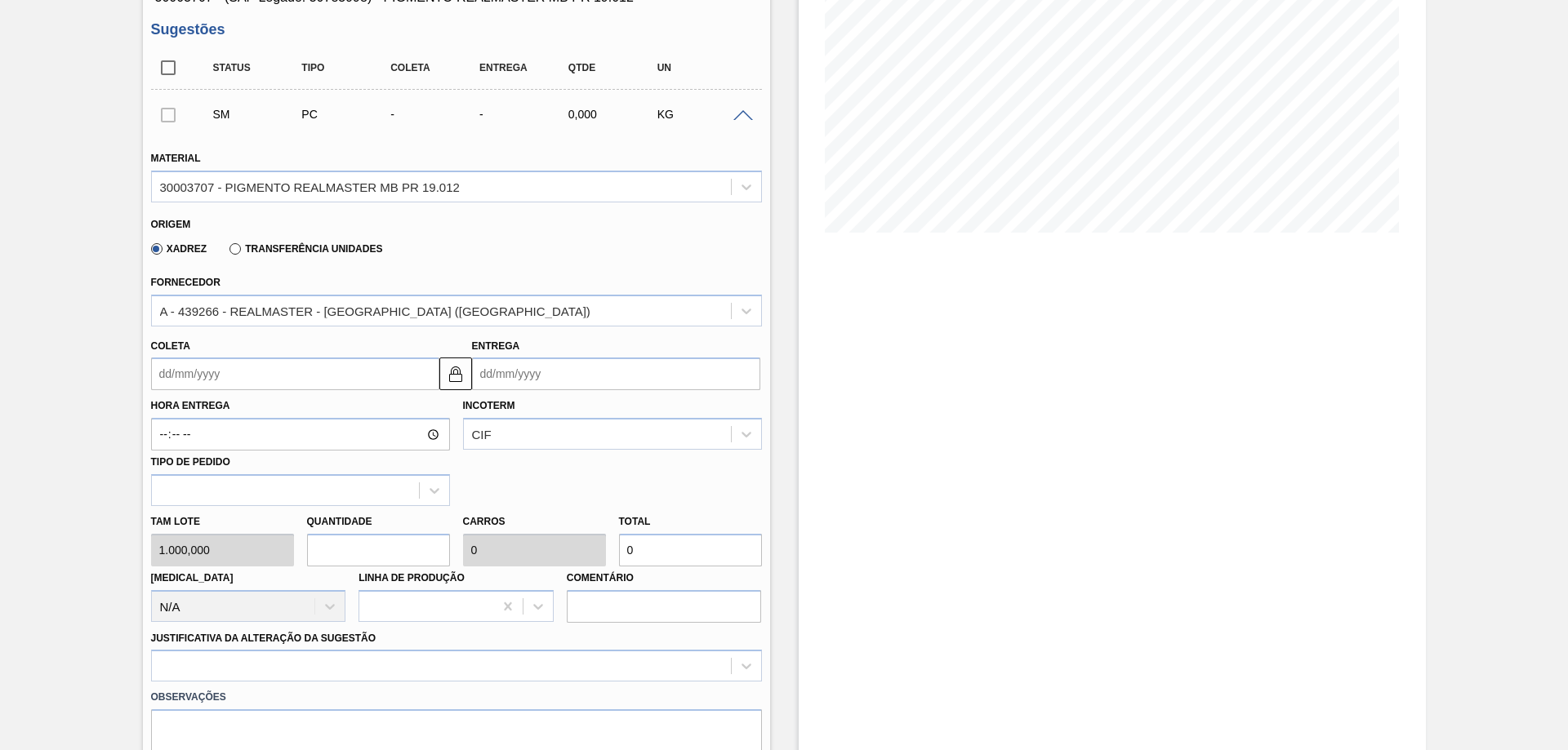
type input "0,375"
type input "3.000"
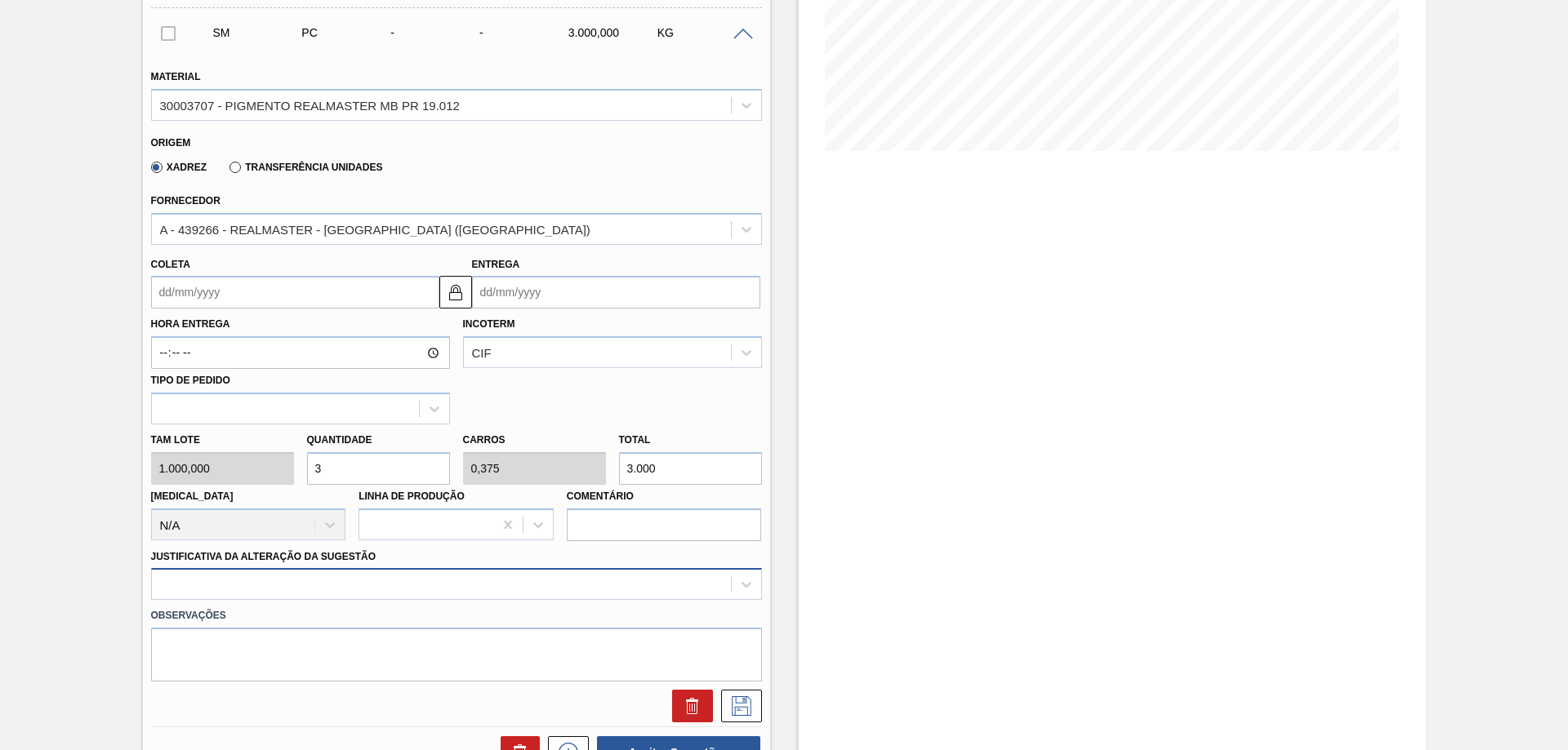
type input "3"
click at [291, 586] on div at bounding box center [456, 583] width 611 height 32
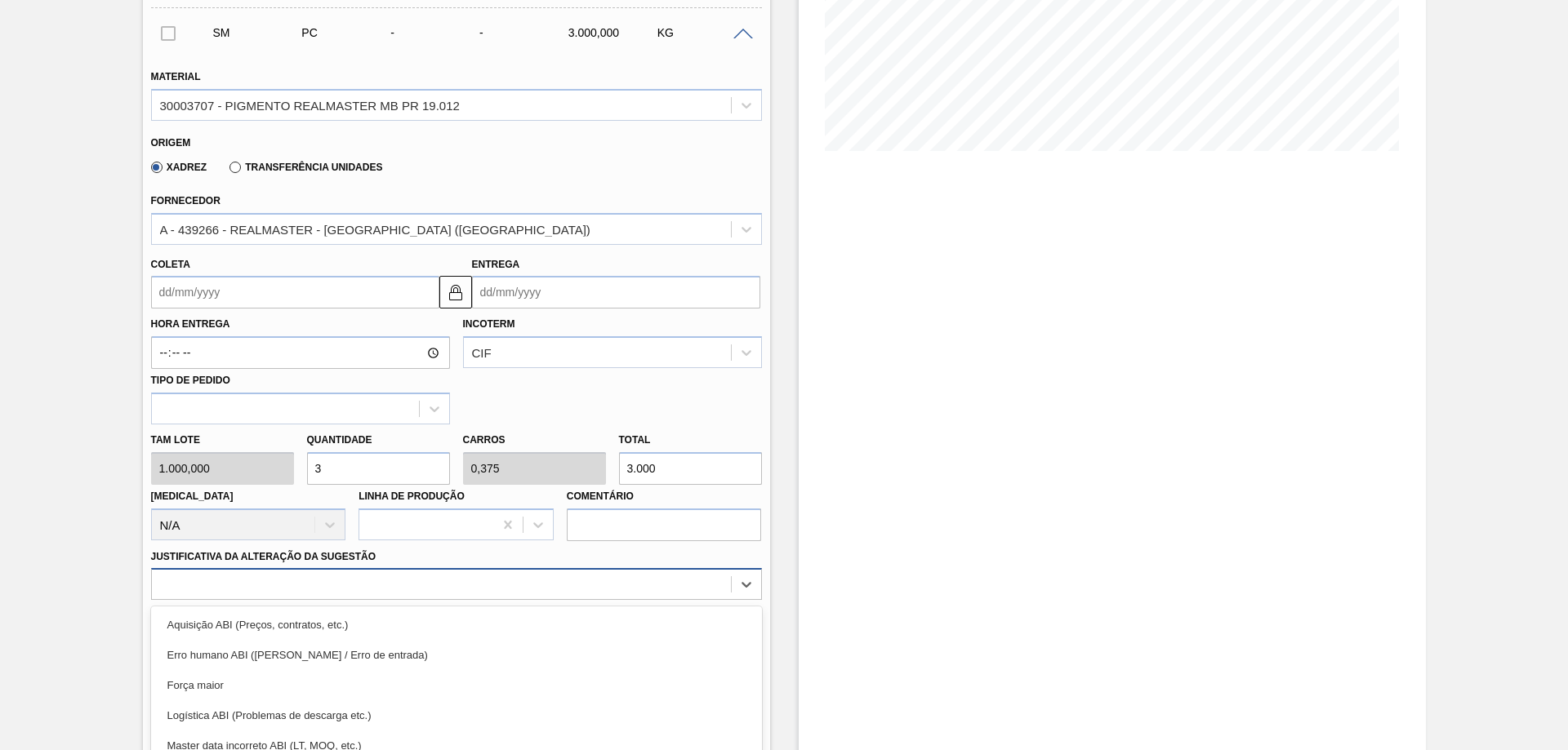
scroll to position [434, 0]
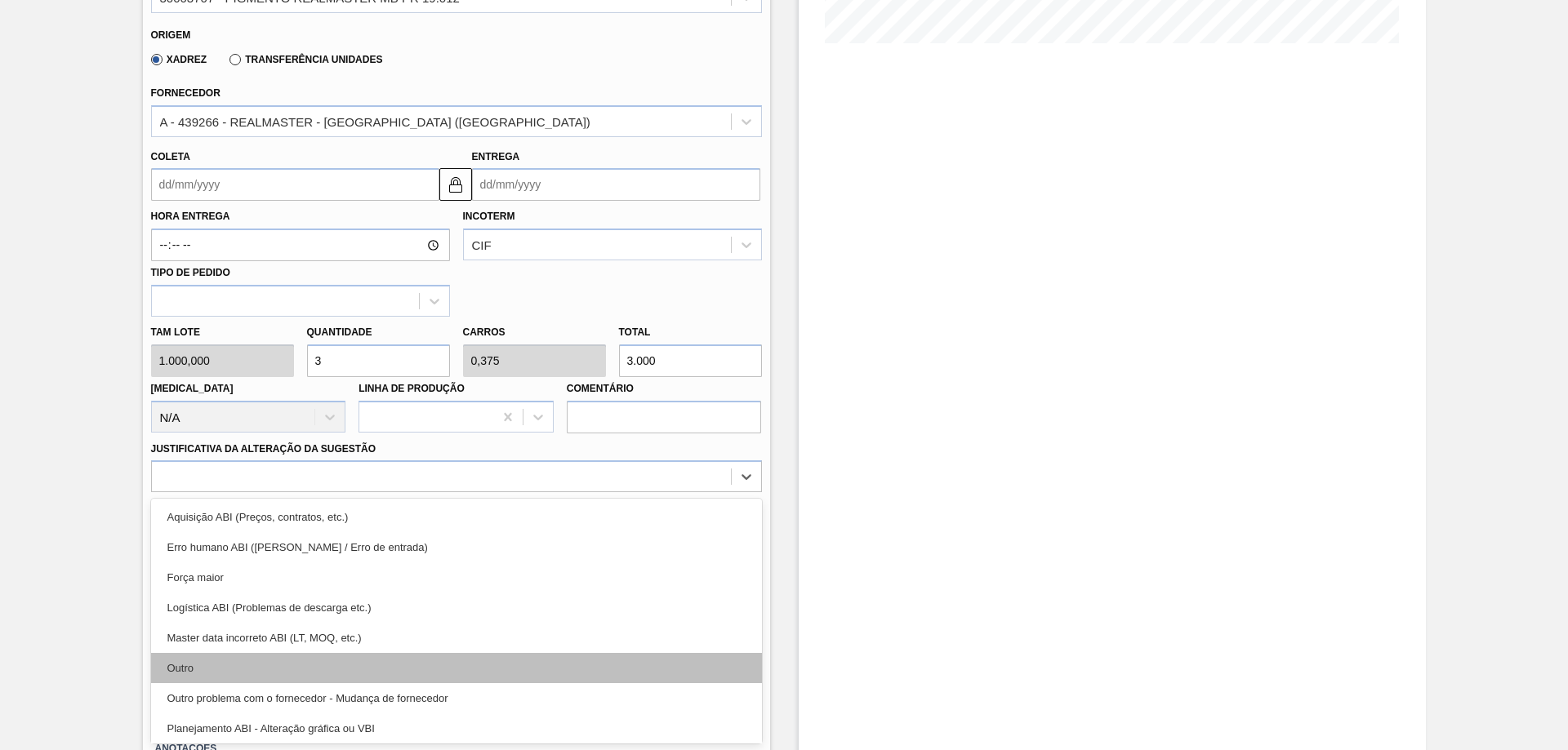
click at [174, 662] on div "Outro" at bounding box center [456, 668] width 611 height 30
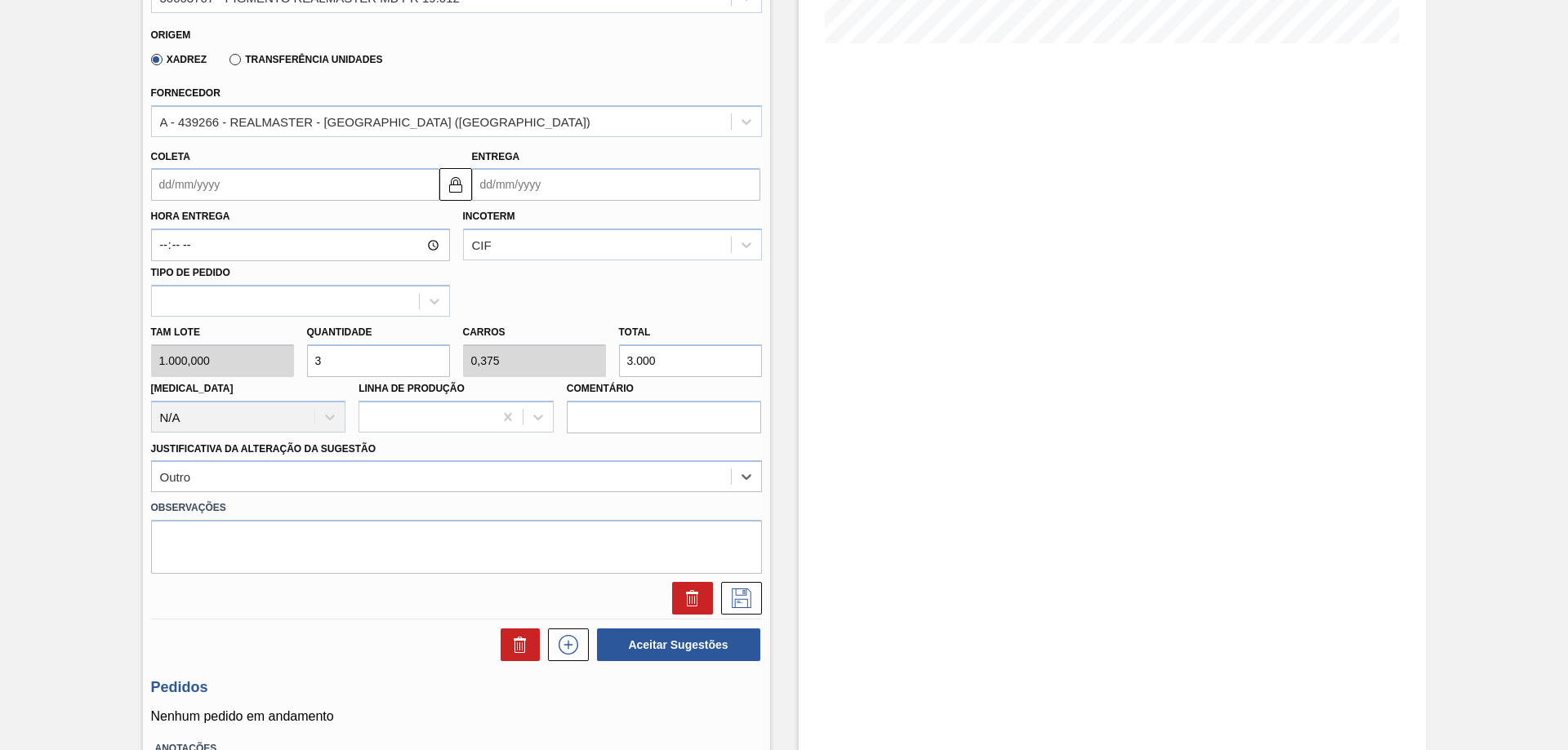
click at [700, 197] on input "Entrega" at bounding box center [616, 184] width 288 height 33
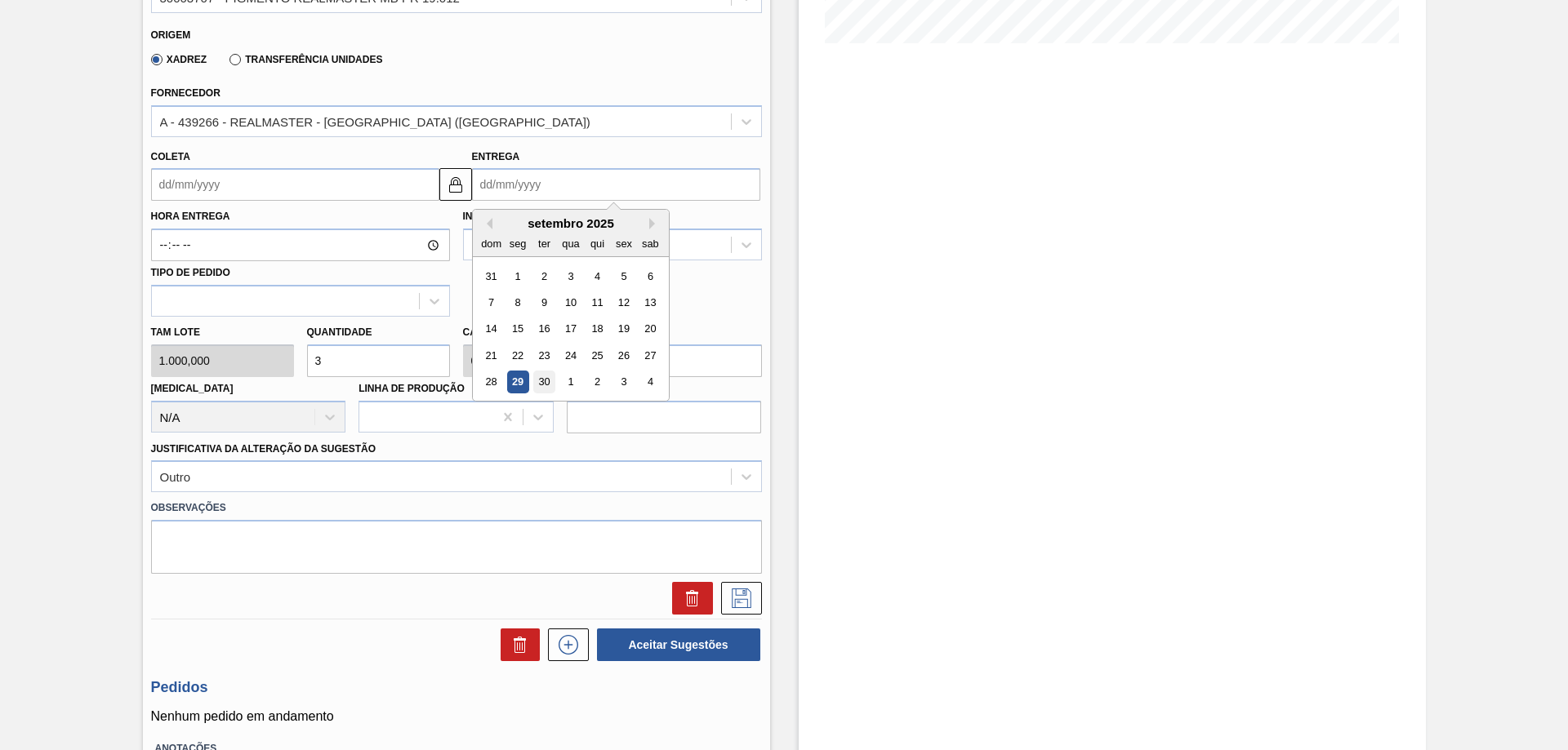
click at [539, 380] on div "30" at bounding box center [543, 382] width 22 height 22
type input "[DATE]"
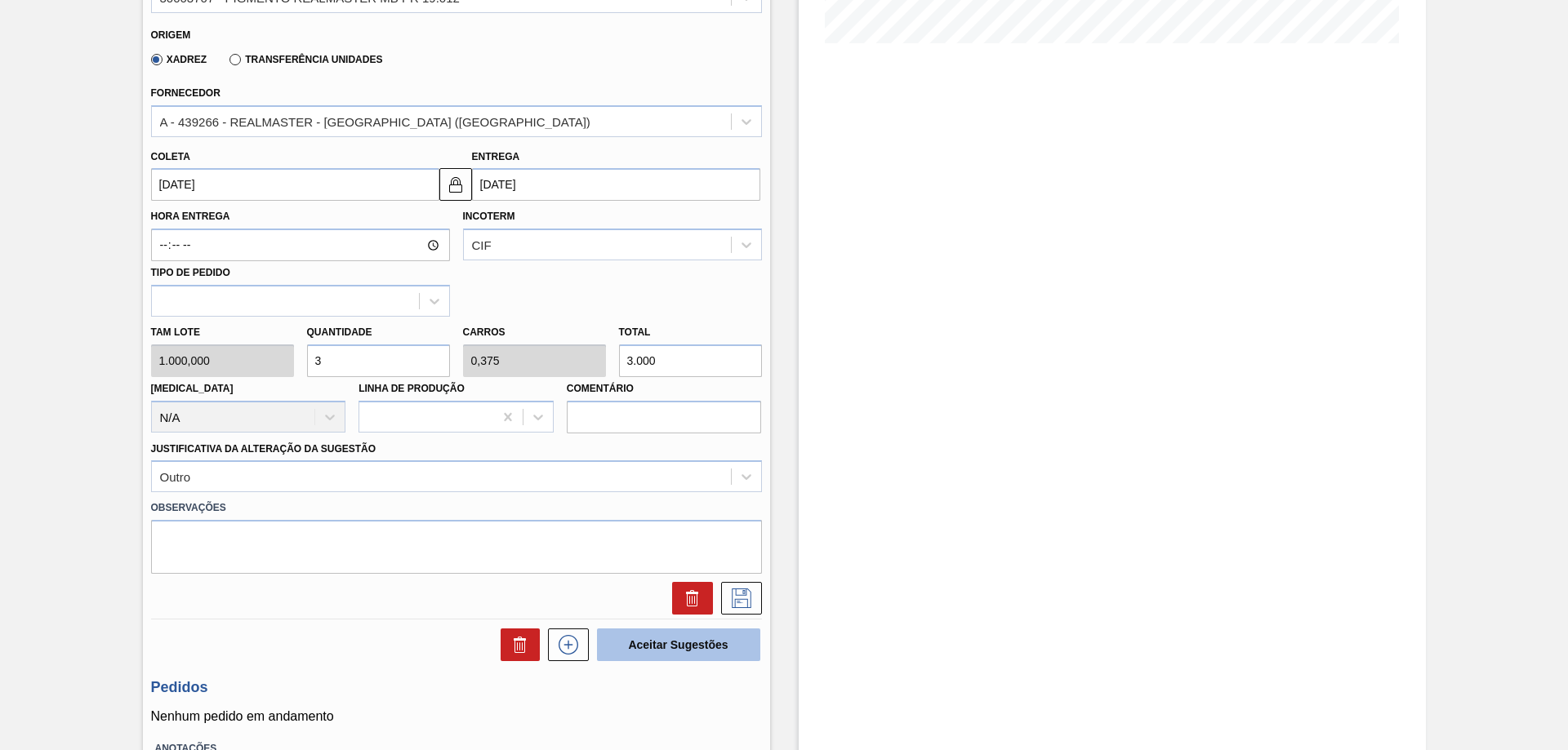
click at [624, 633] on button "Aceitar Sugestões" at bounding box center [678, 645] width 163 height 33
click at [729, 594] on icon at bounding box center [741, 598] width 26 height 19
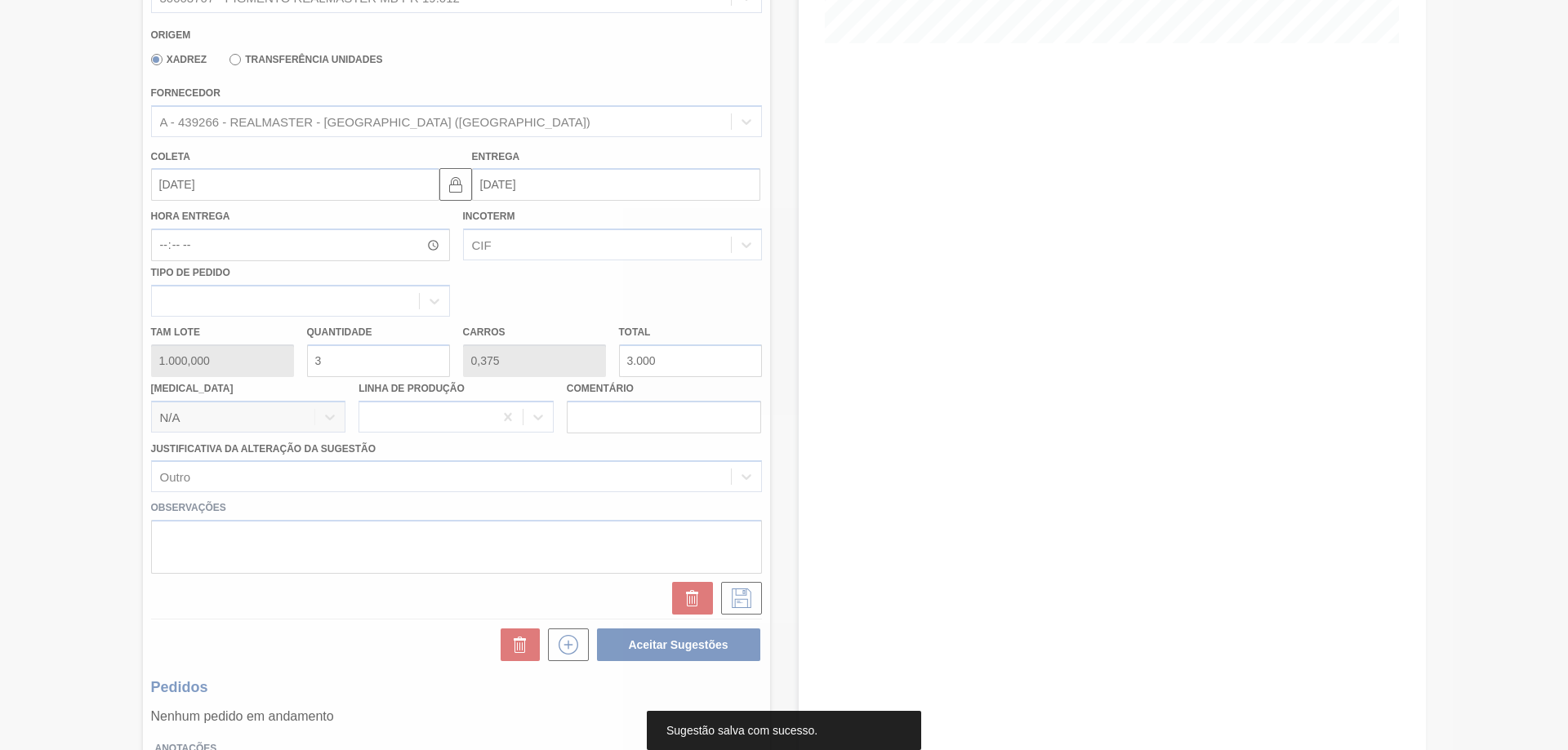
scroll to position [0, 0]
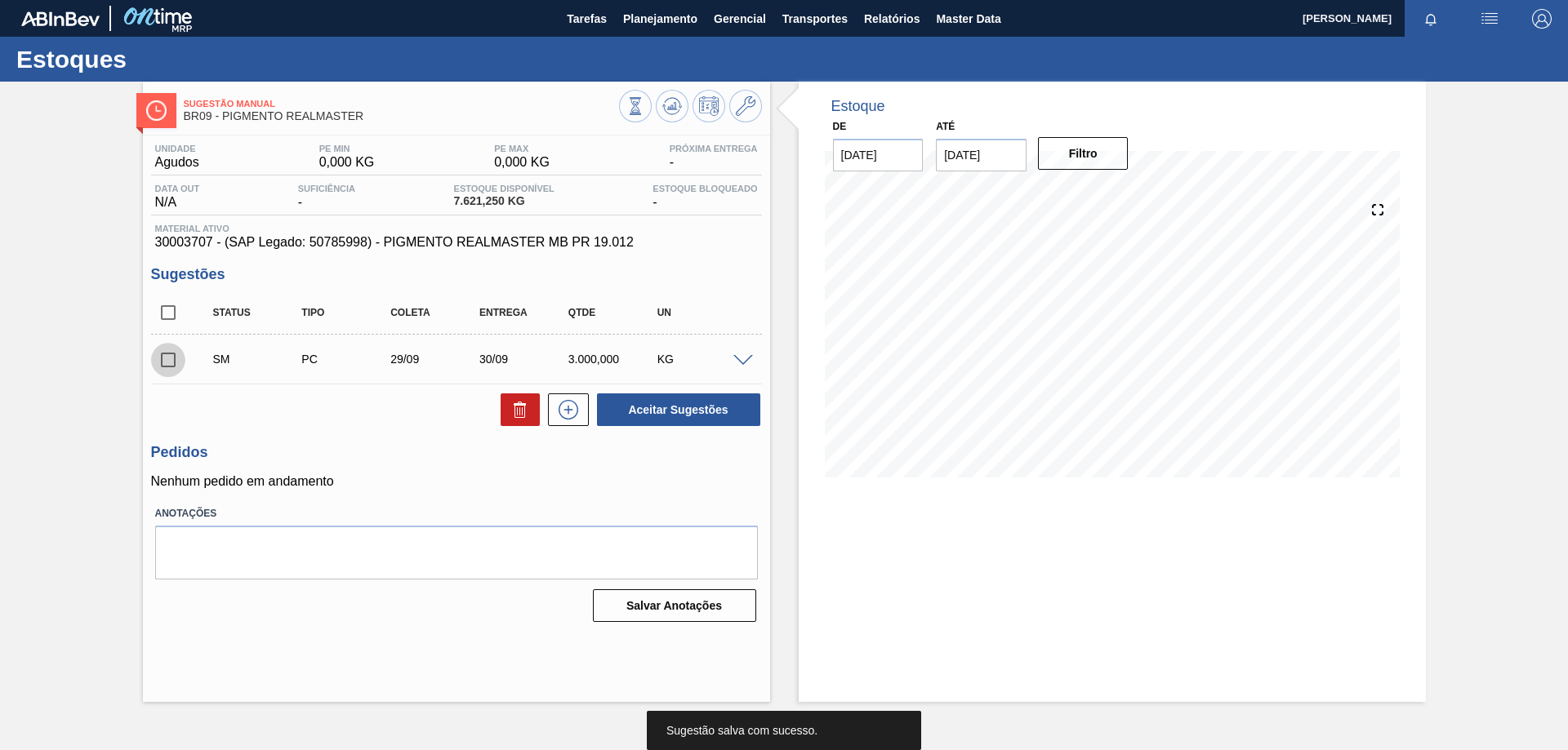
click at [173, 353] on input "checkbox" at bounding box center [168, 360] width 35 height 35
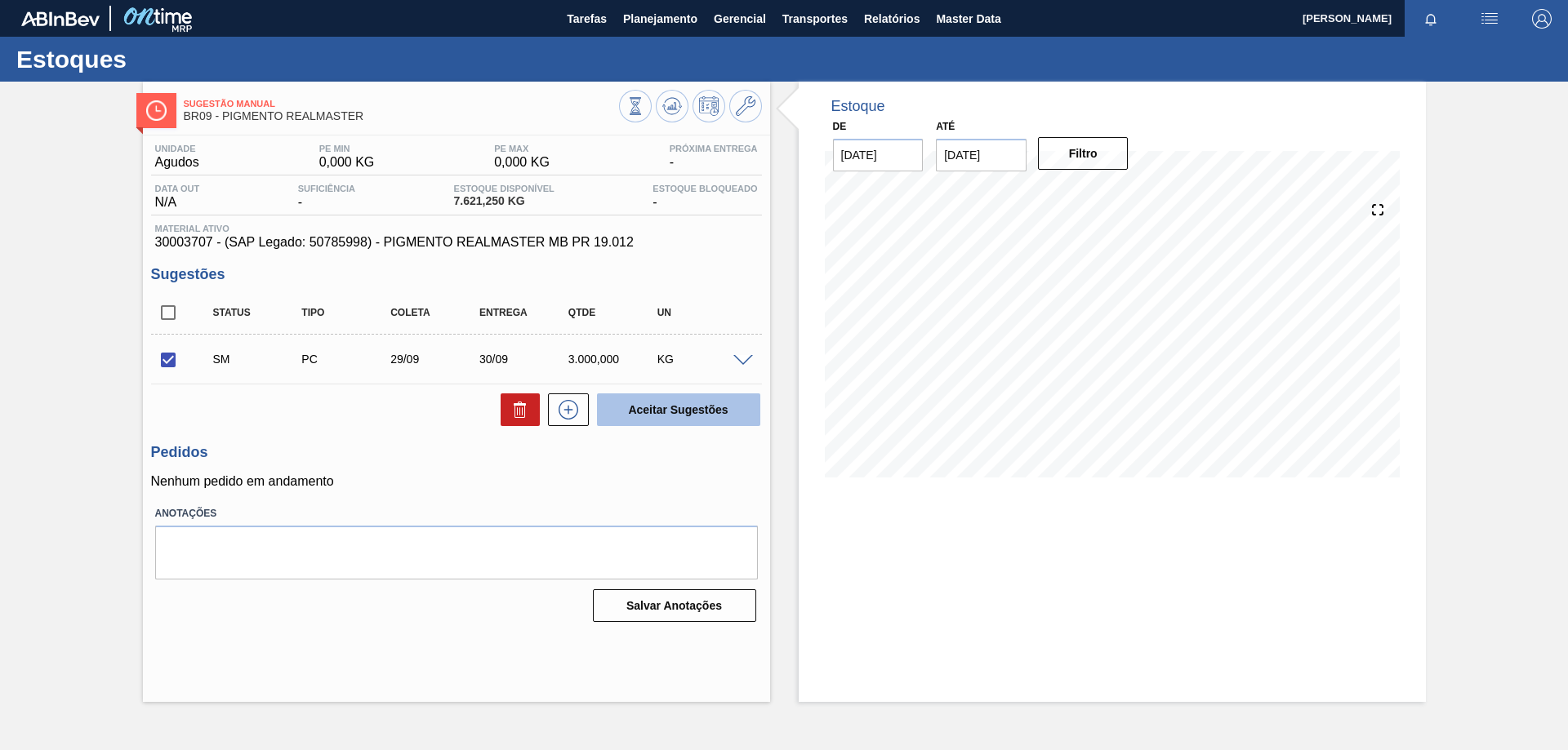
click at [623, 400] on button "Aceitar Sugestões" at bounding box center [678, 410] width 163 height 33
checkbox input "false"
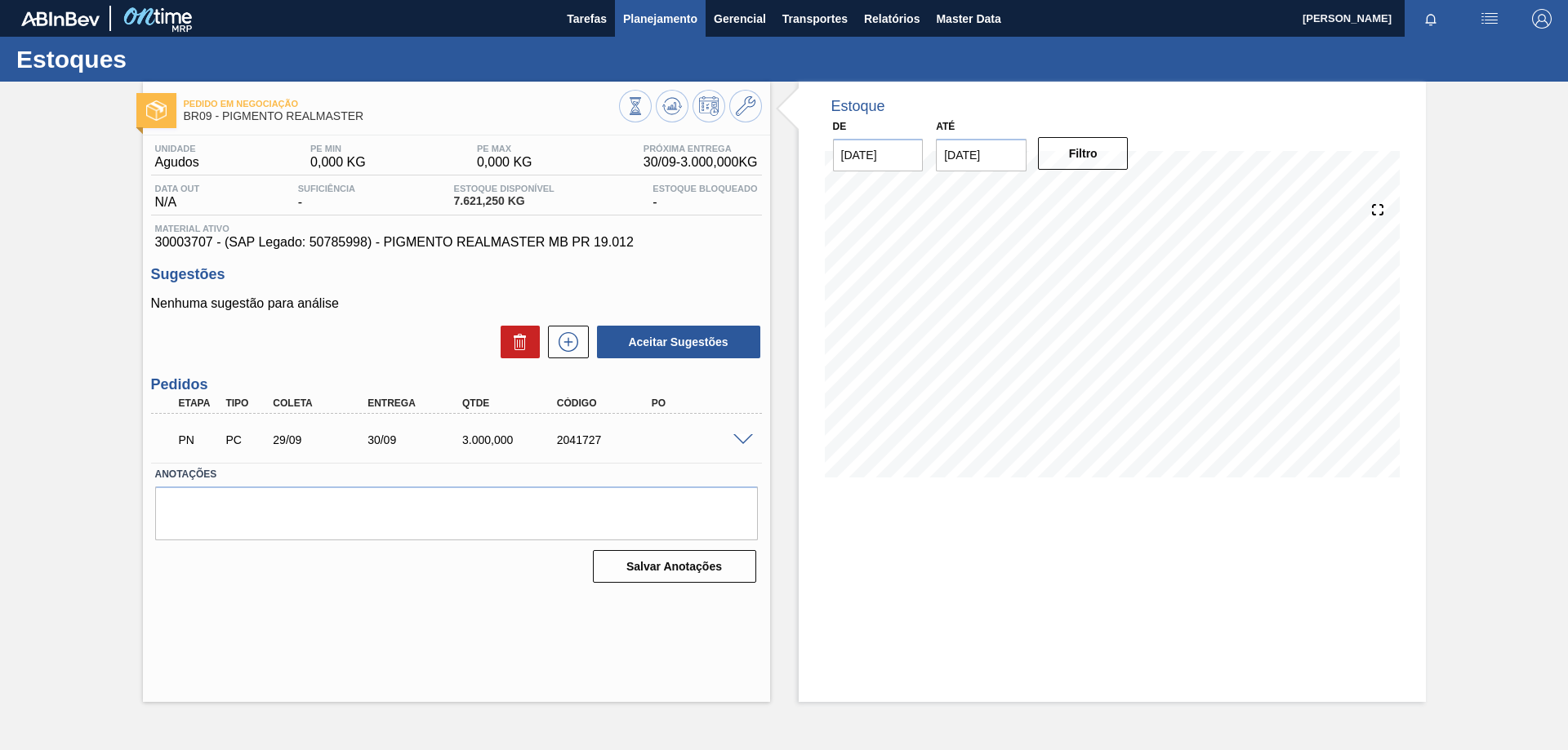
click at [630, 21] on span "Planejamento" at bounding box center [659, 18] width 74 height 19
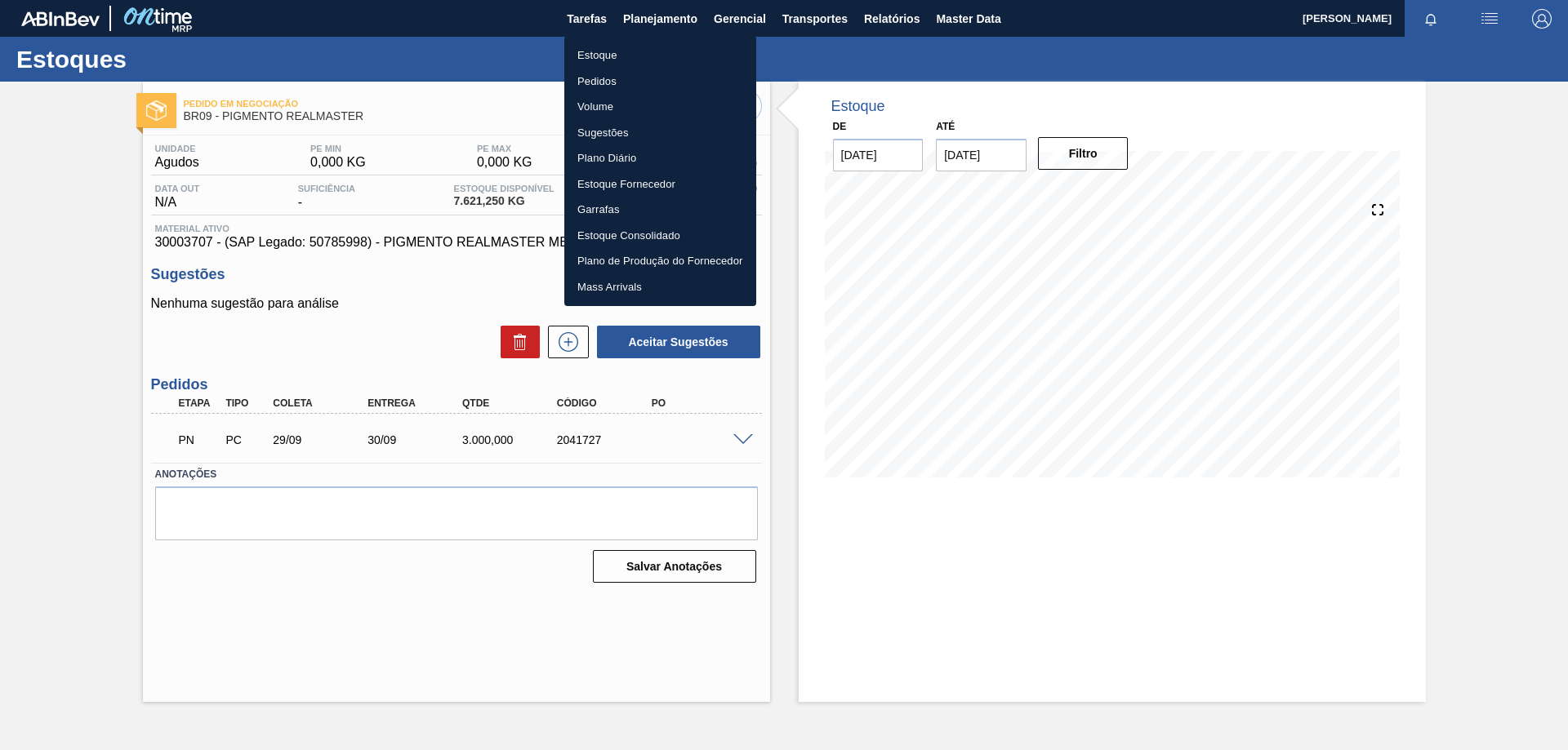
click at [621, 58] on li "Estoque" at bounding box center [660, 55] width 192 height 26
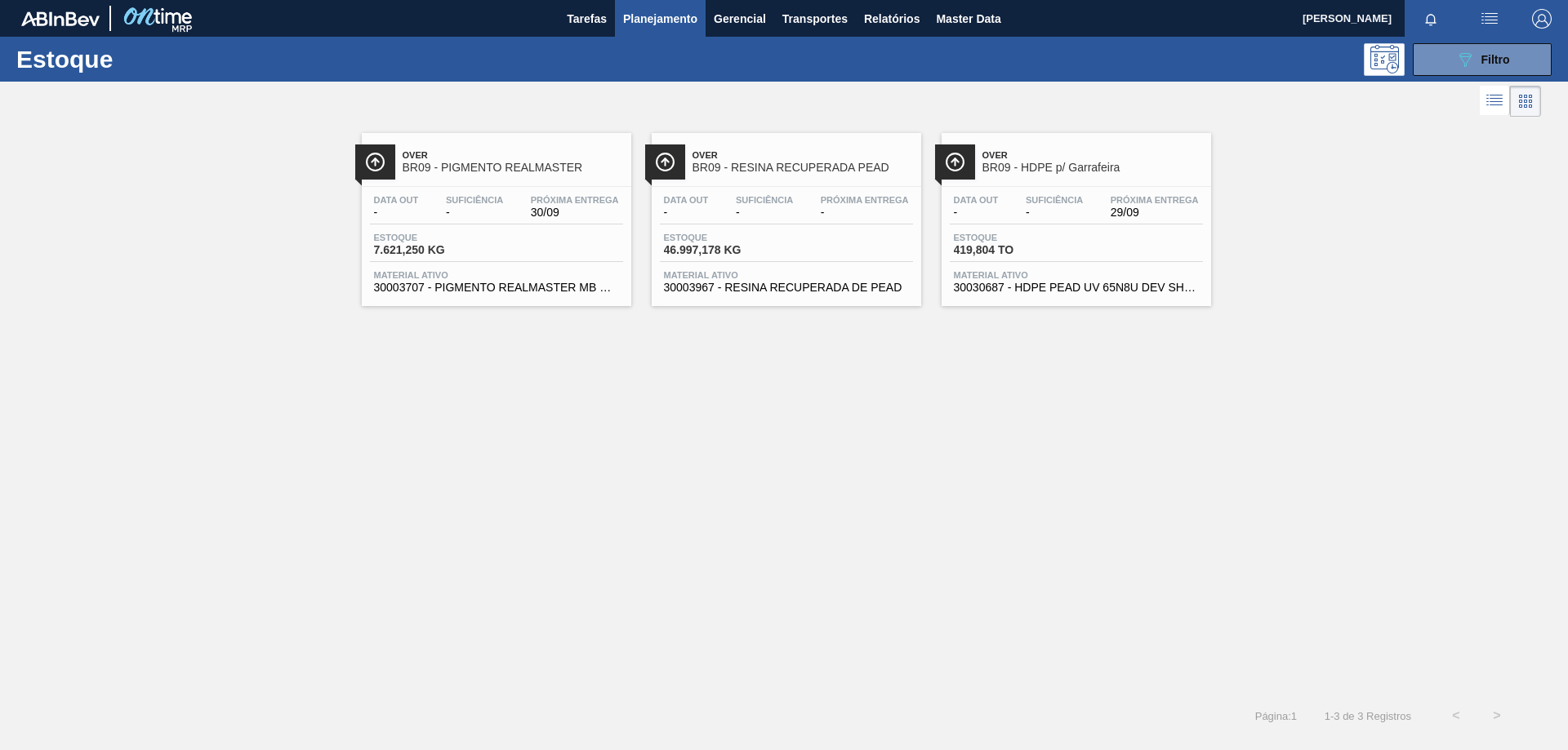
click at [993, 154] on span "Over" at bounding box center [1093, 155] width 221 height 10
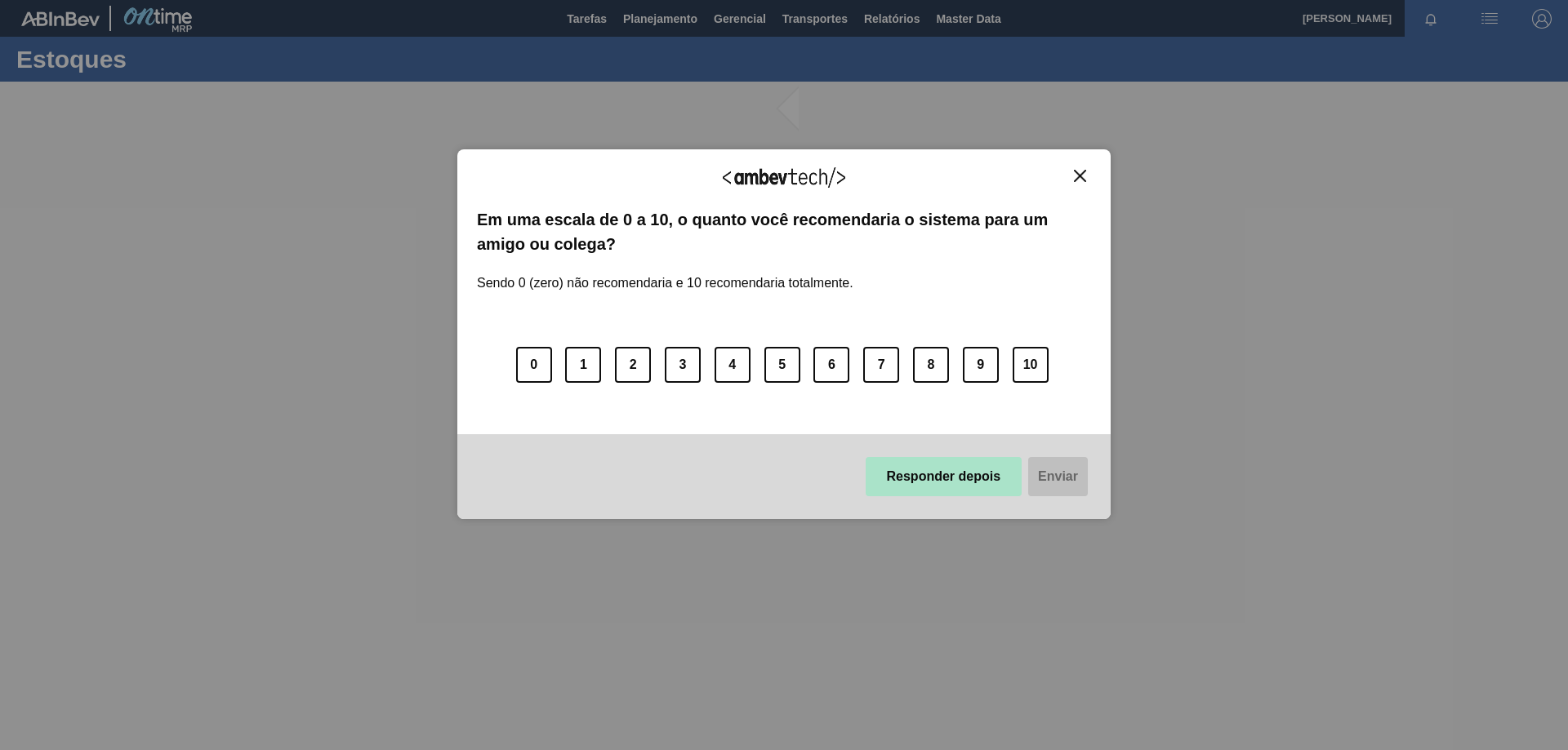
click at [929, 484] on button "Responder depois" at bounding box center [943, 477] width 156 height 39
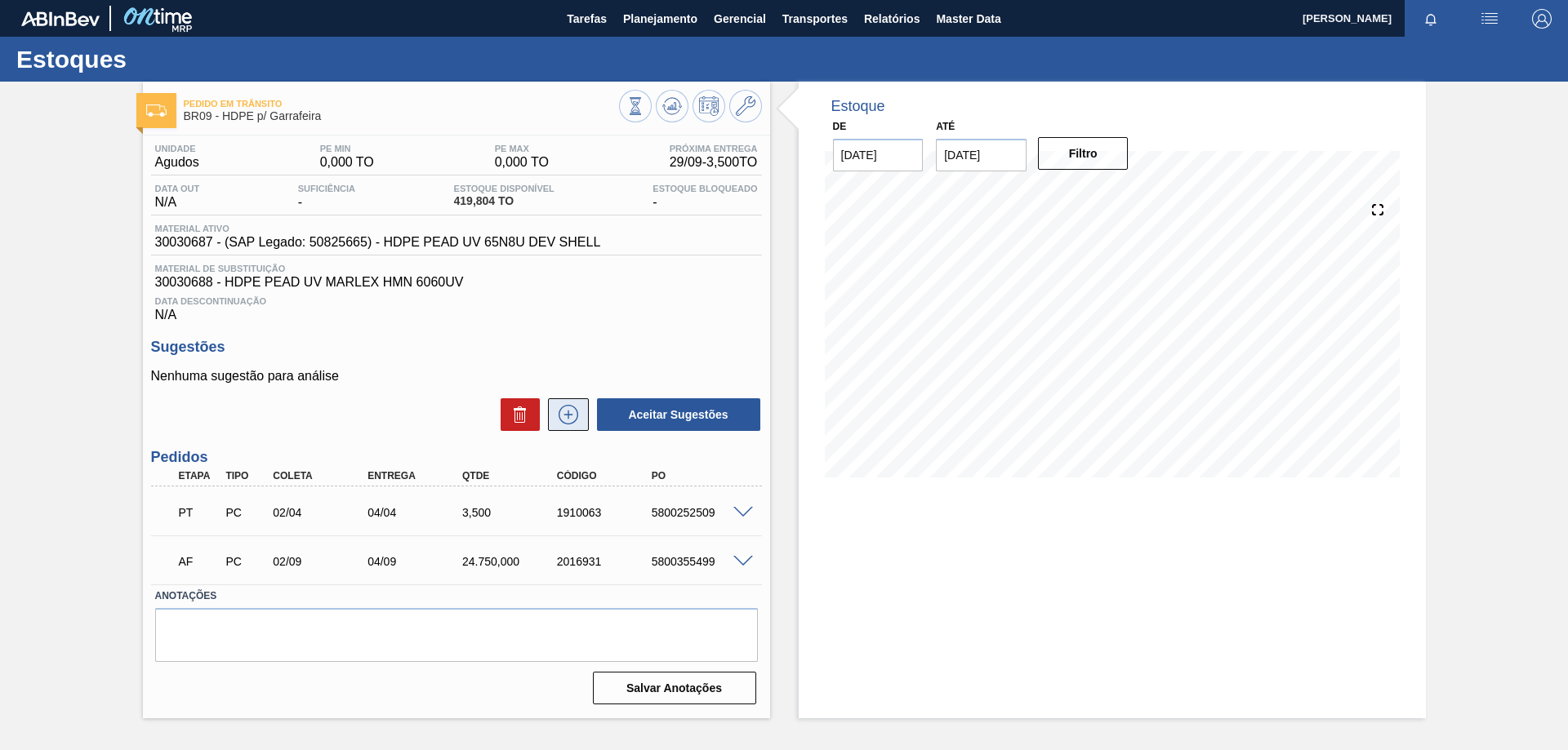
click at [556, 401] on button at bounding box center [568, 414] width 41 height 33
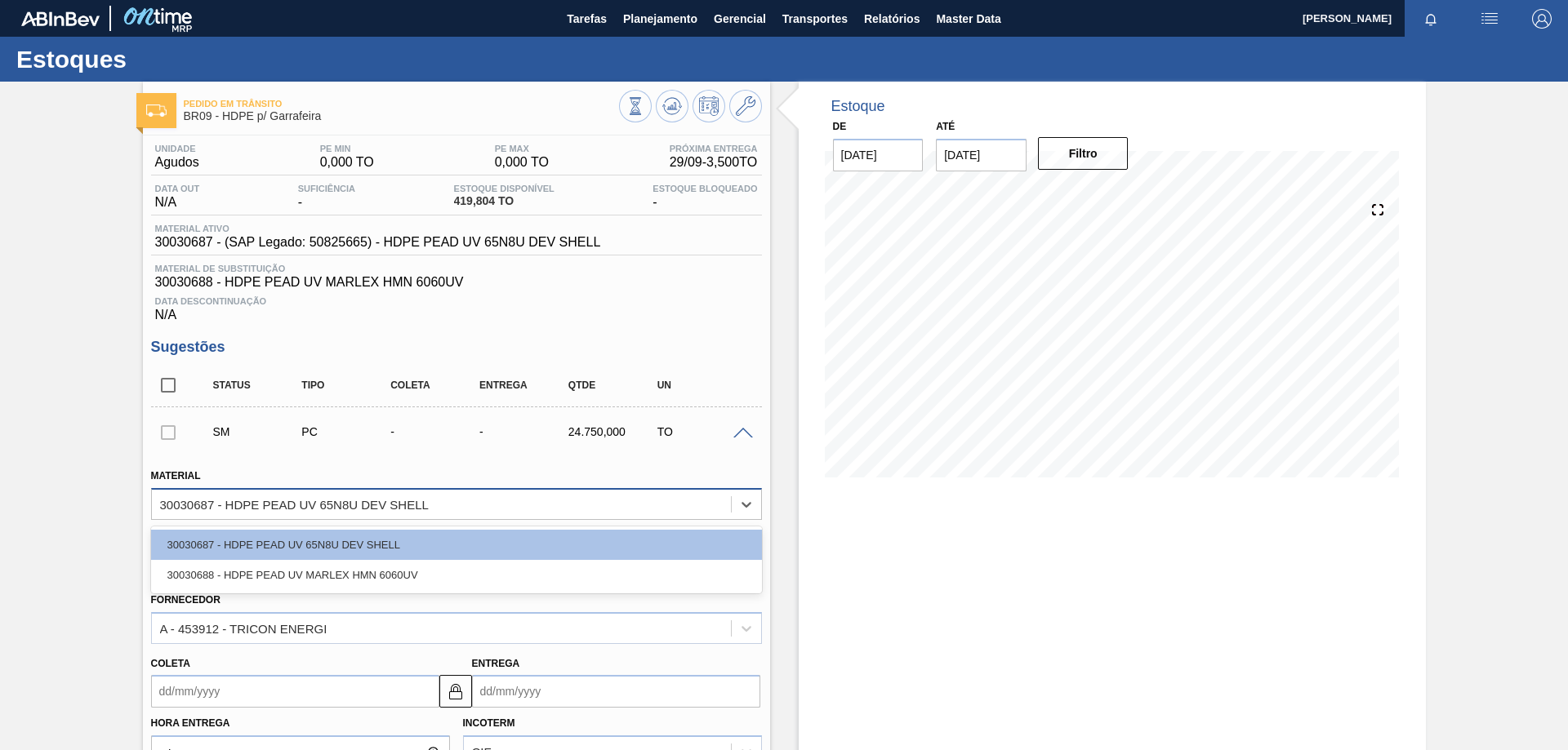
click at [392, 509] on div "30030687 - HDPE PEAD UV 65N8U DEV SHELL" at bounding box center [295, 504] width 269 height 13
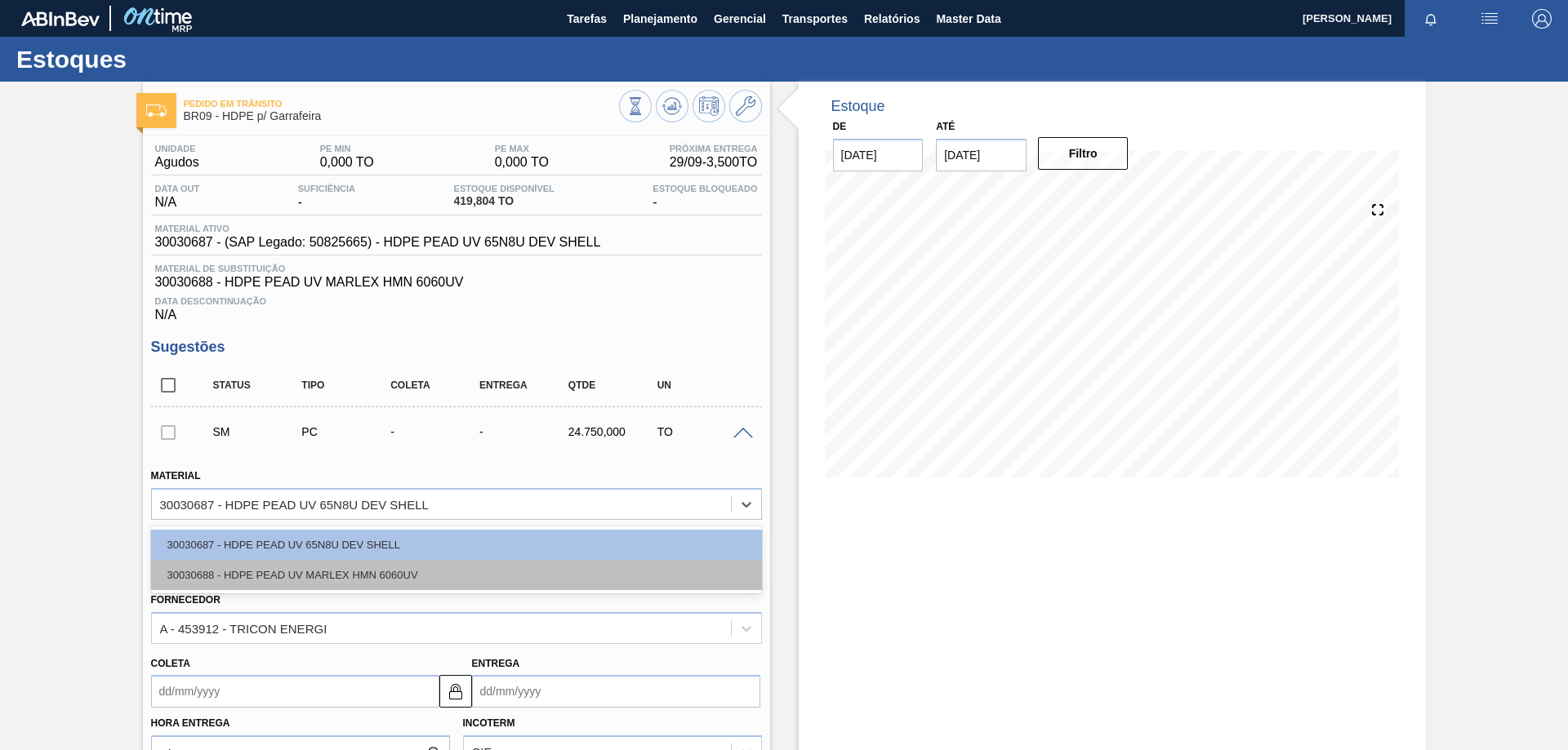
click at [369, 566] on div "30030688 - HDPE PEAD UV MARLEX HMN 6060UV" at bounding box center [456, 574] width 611 height 30
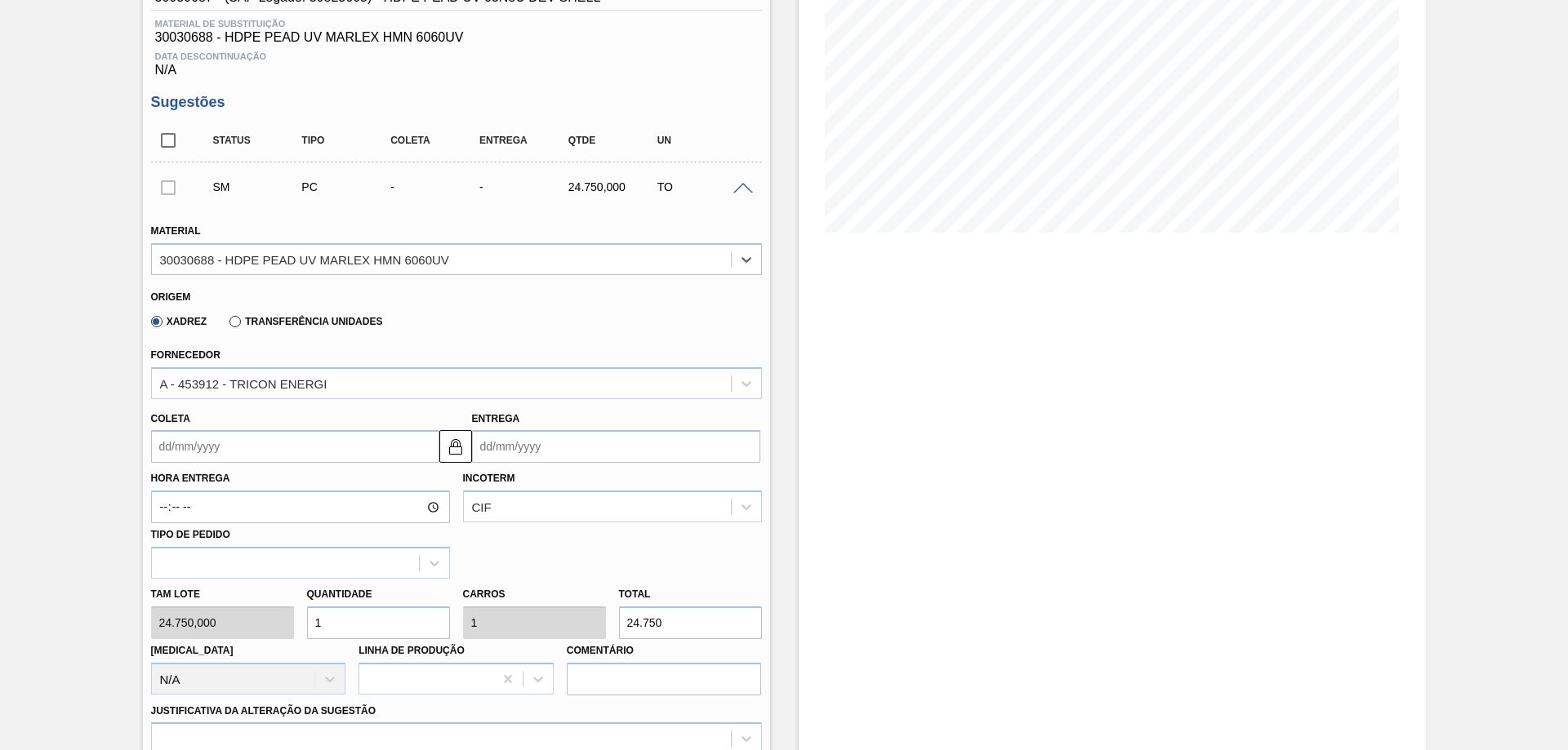
scroll to position [409, 0]
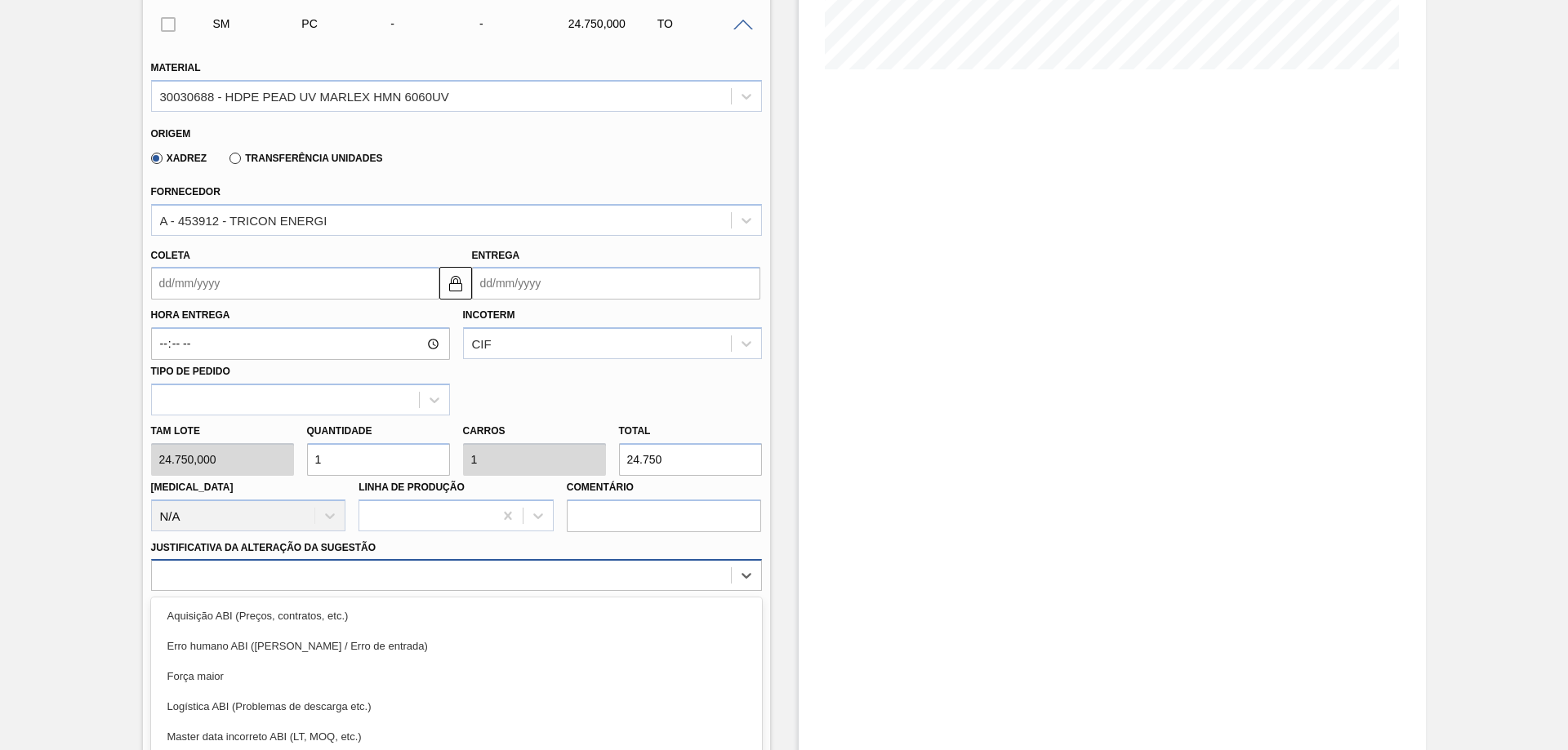
click at [245, 573] on div "option Força maior focused, 3 of 18. 18 results available. Use Up and Down to c…" at bounding box center [456, 574] width 611 height 32
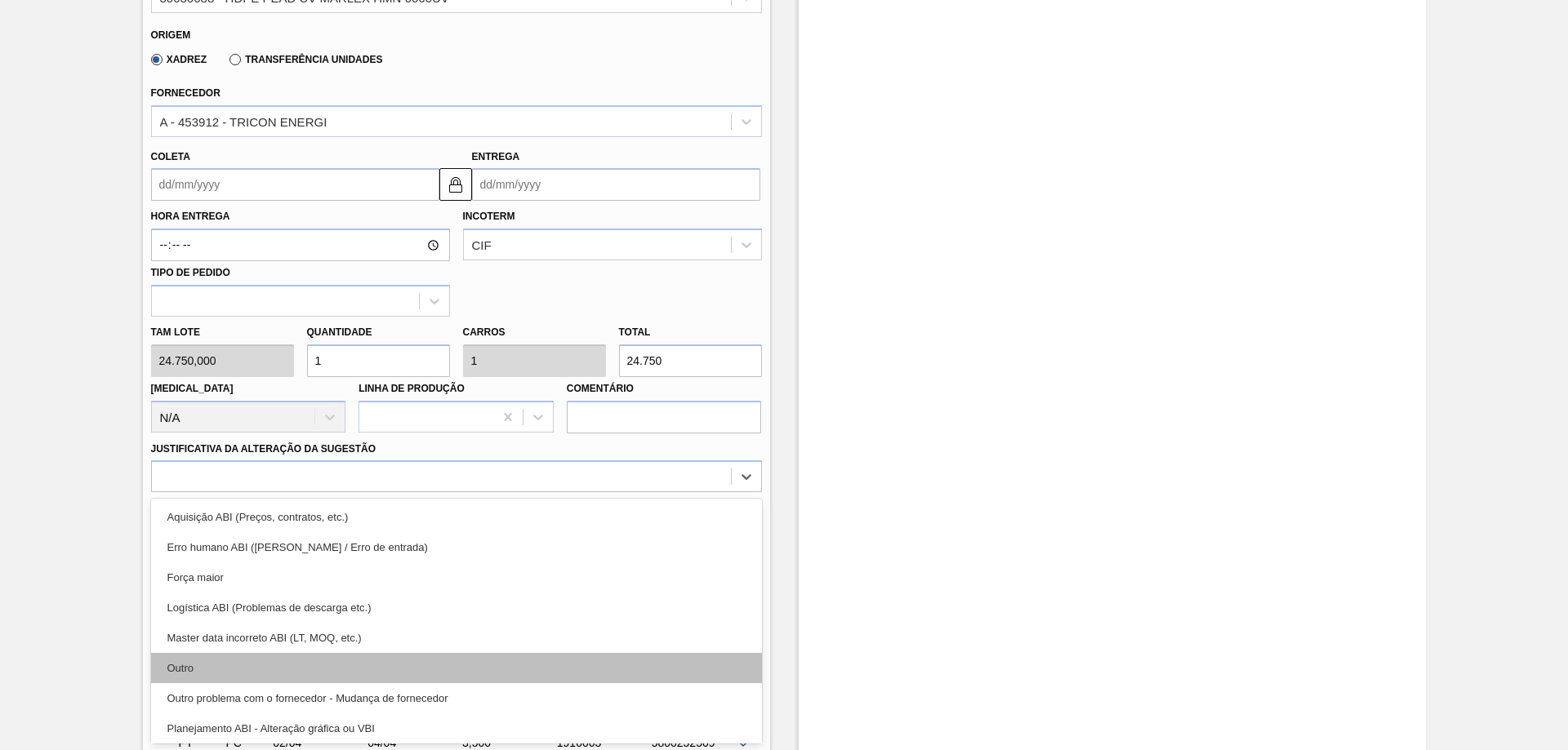
click at [201, 672] on div "Outro" at bounding box center [456, 668] width 611 height 30
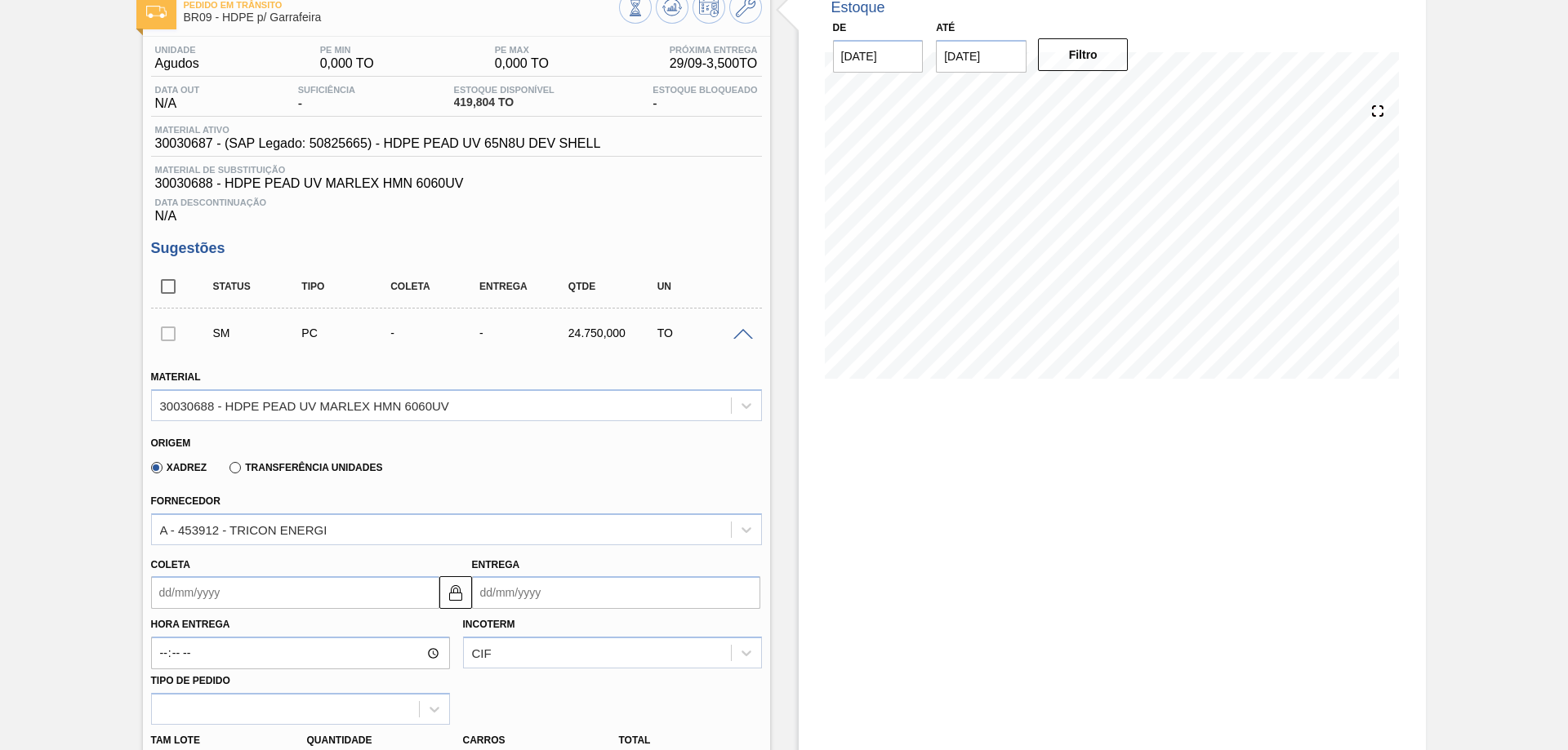
scroll to position [0, 0]
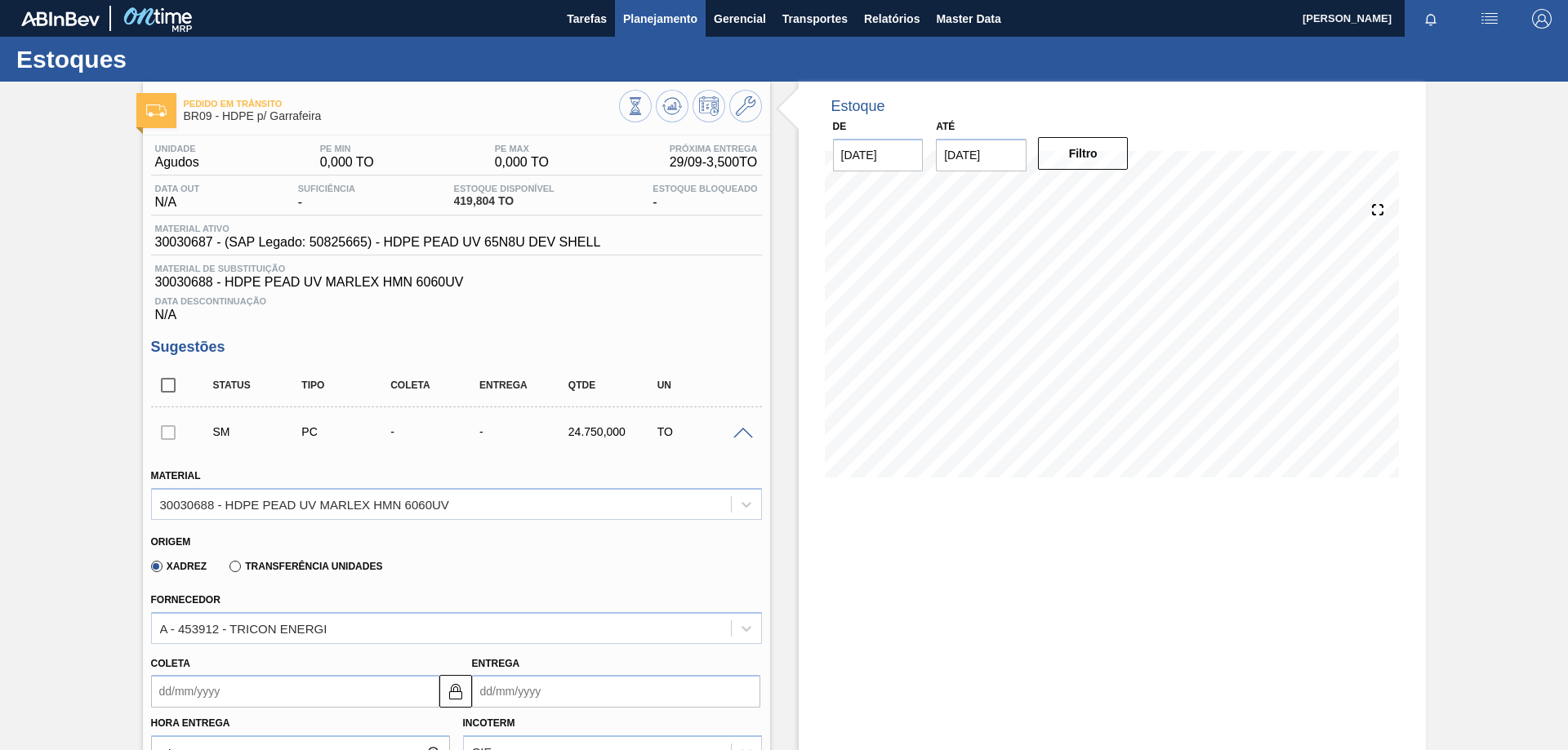
click at [649, 2] on button "Planejamento" at bounding box center [660, 18] width 90 height 36
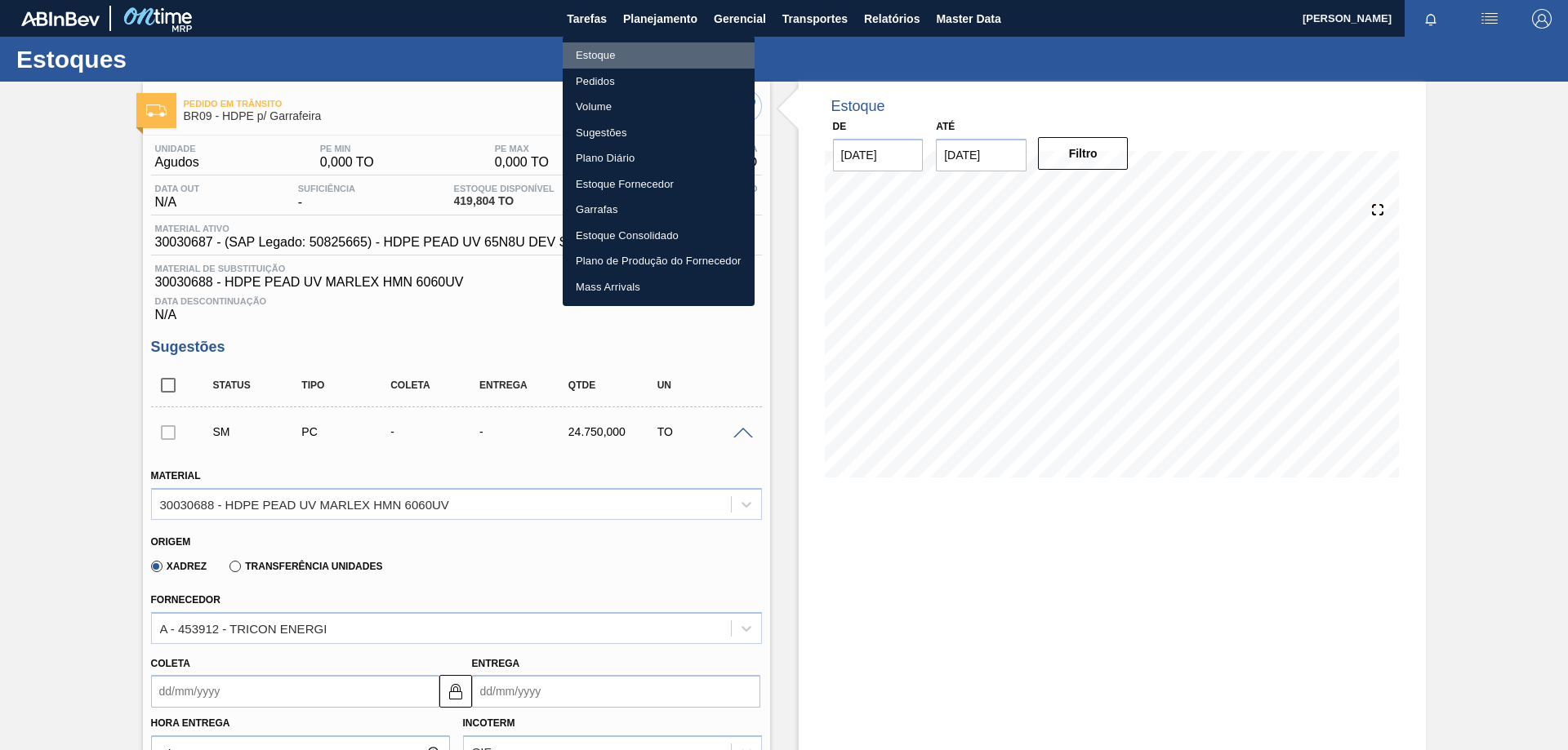
click at [600, 52] on li "Estoque" at bounding box center [658, 55] width 192 height 26
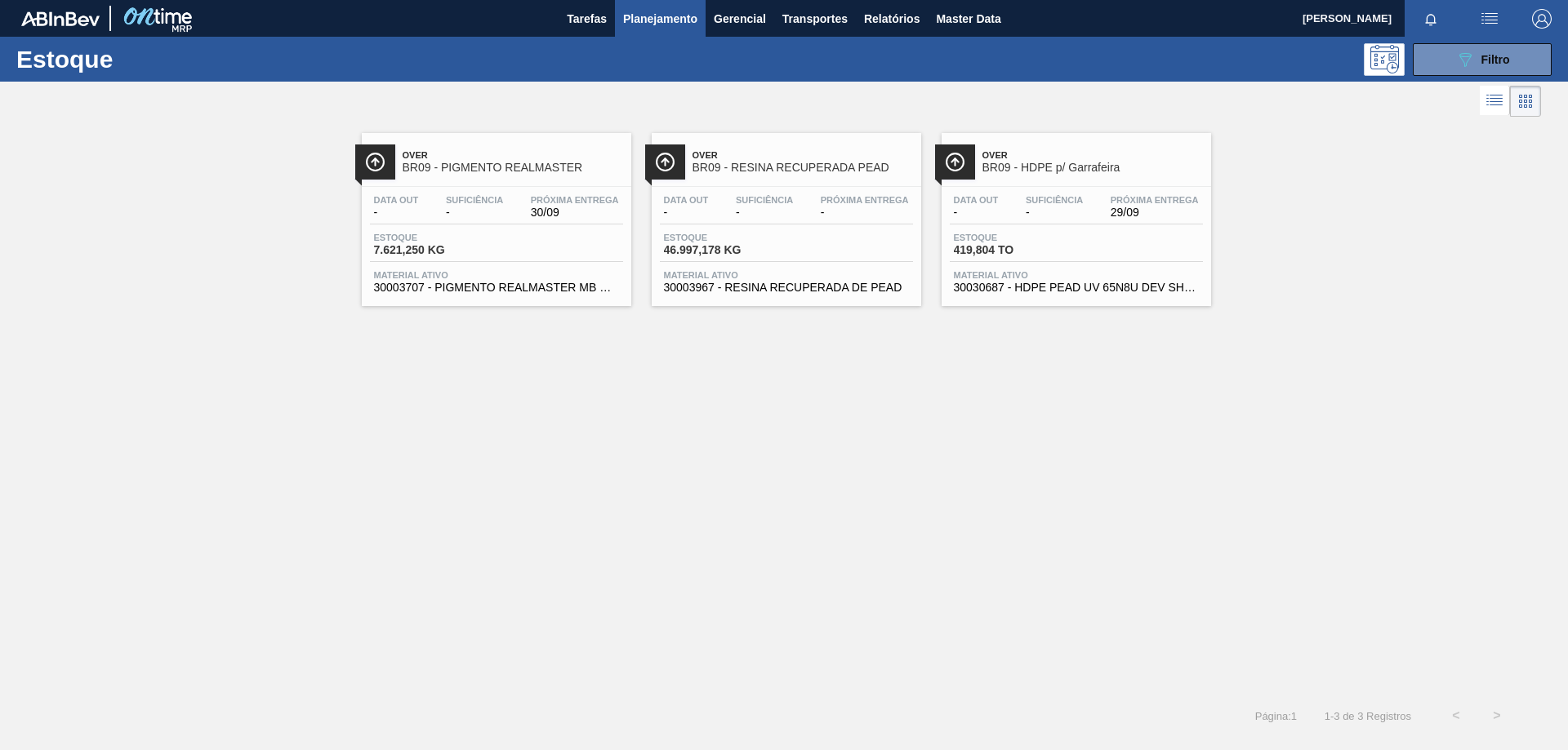
click at [498, 161] on div "Over BR09 - PIGMENTO REALMASTER" at bounding box center [513, 162] width 221 height 36
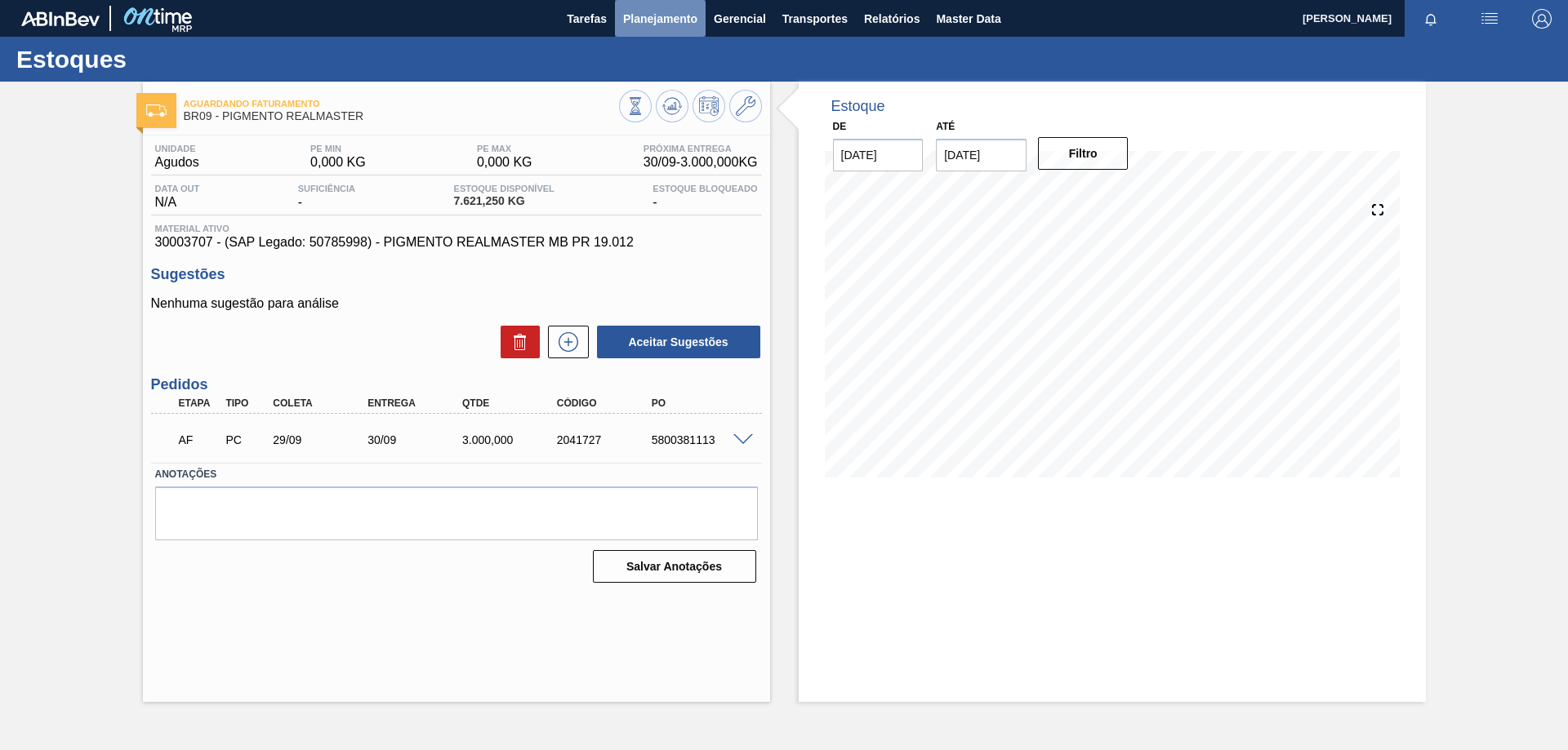
click at [654, 21] on span "Planejamento" at bounding box center [659, 18] width 74 height 19
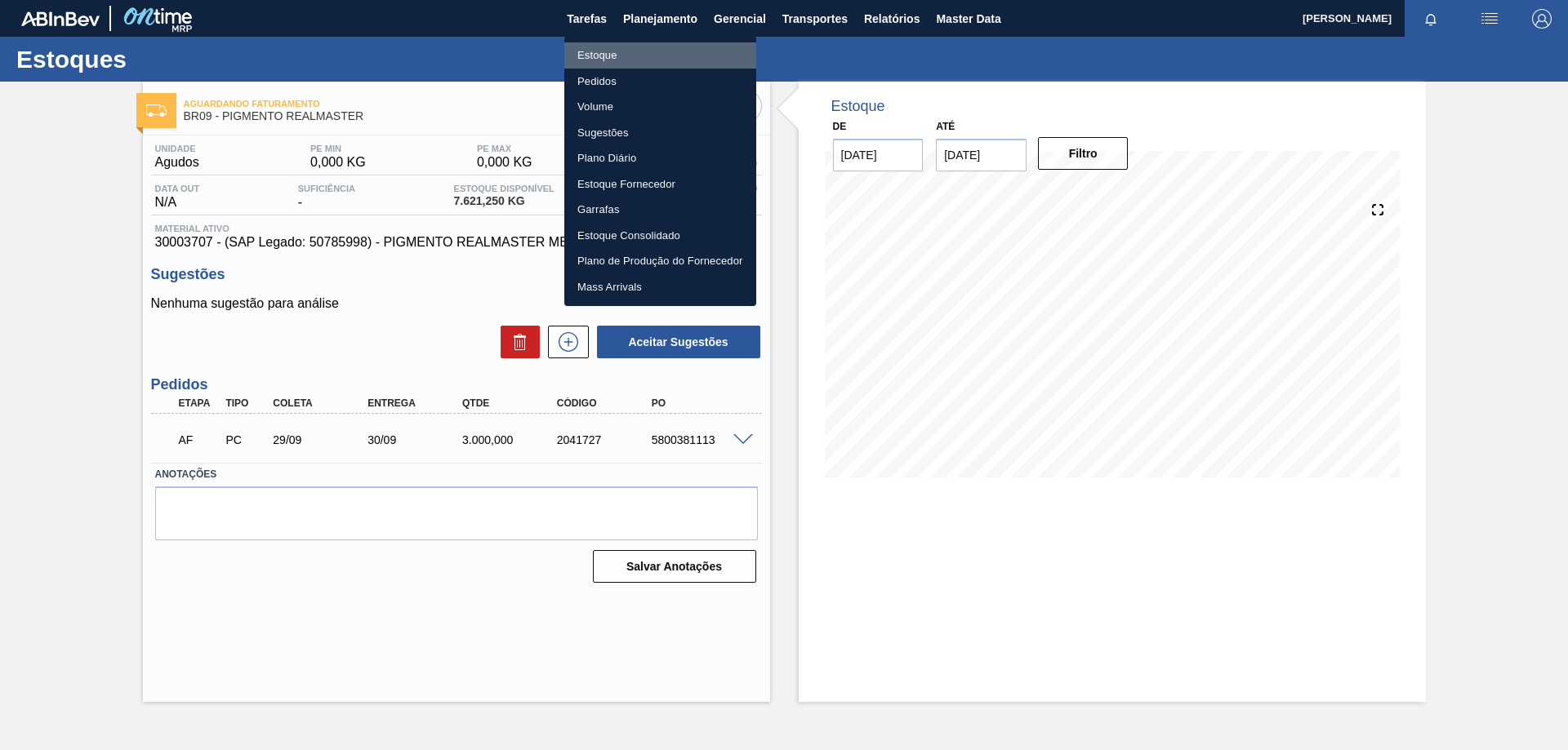
click at [619, 58] on li "Estoque" at bounding box center [660, 55] width 192 height 26
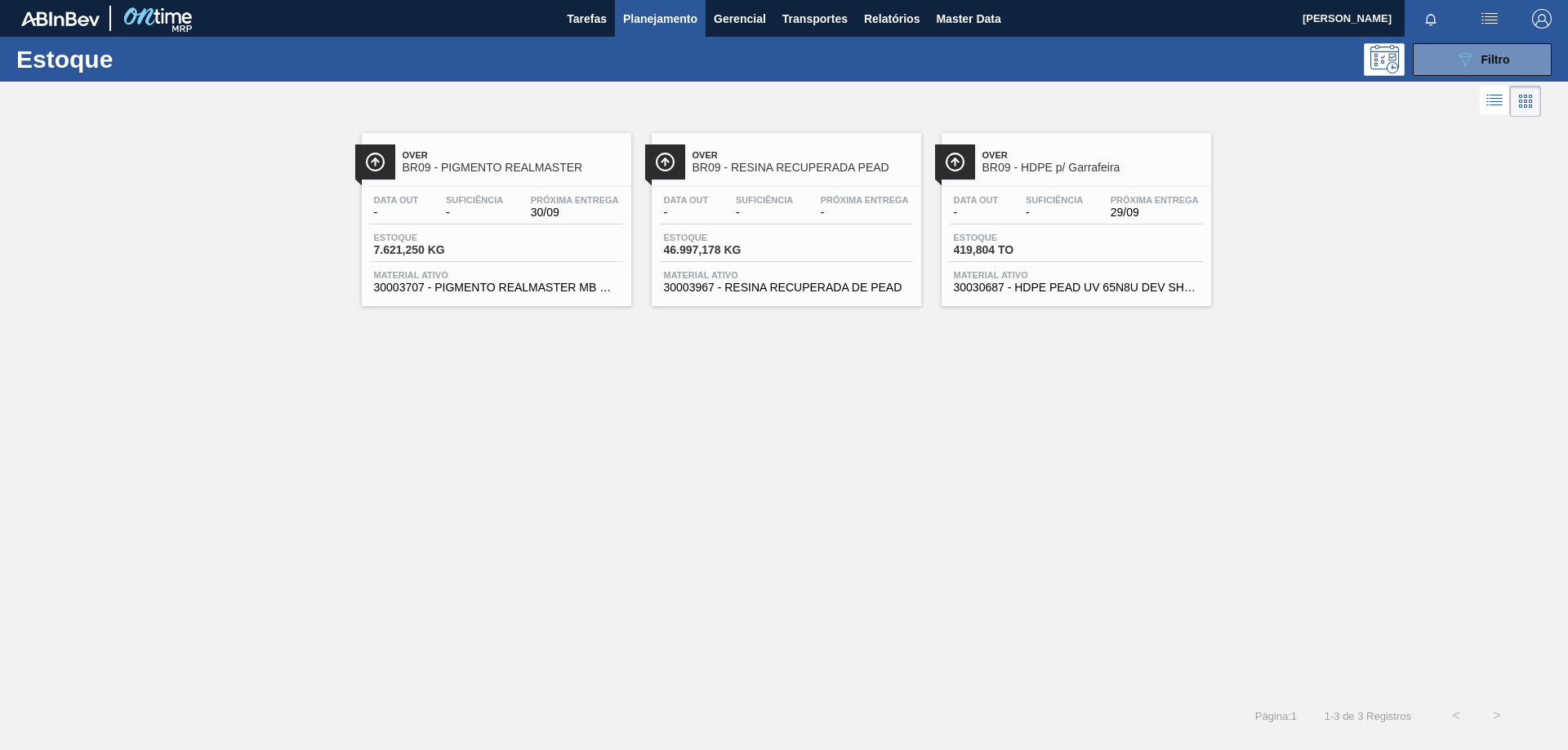
click at [961, 156] on img at bounding box center [955, 161] width 20 height 20
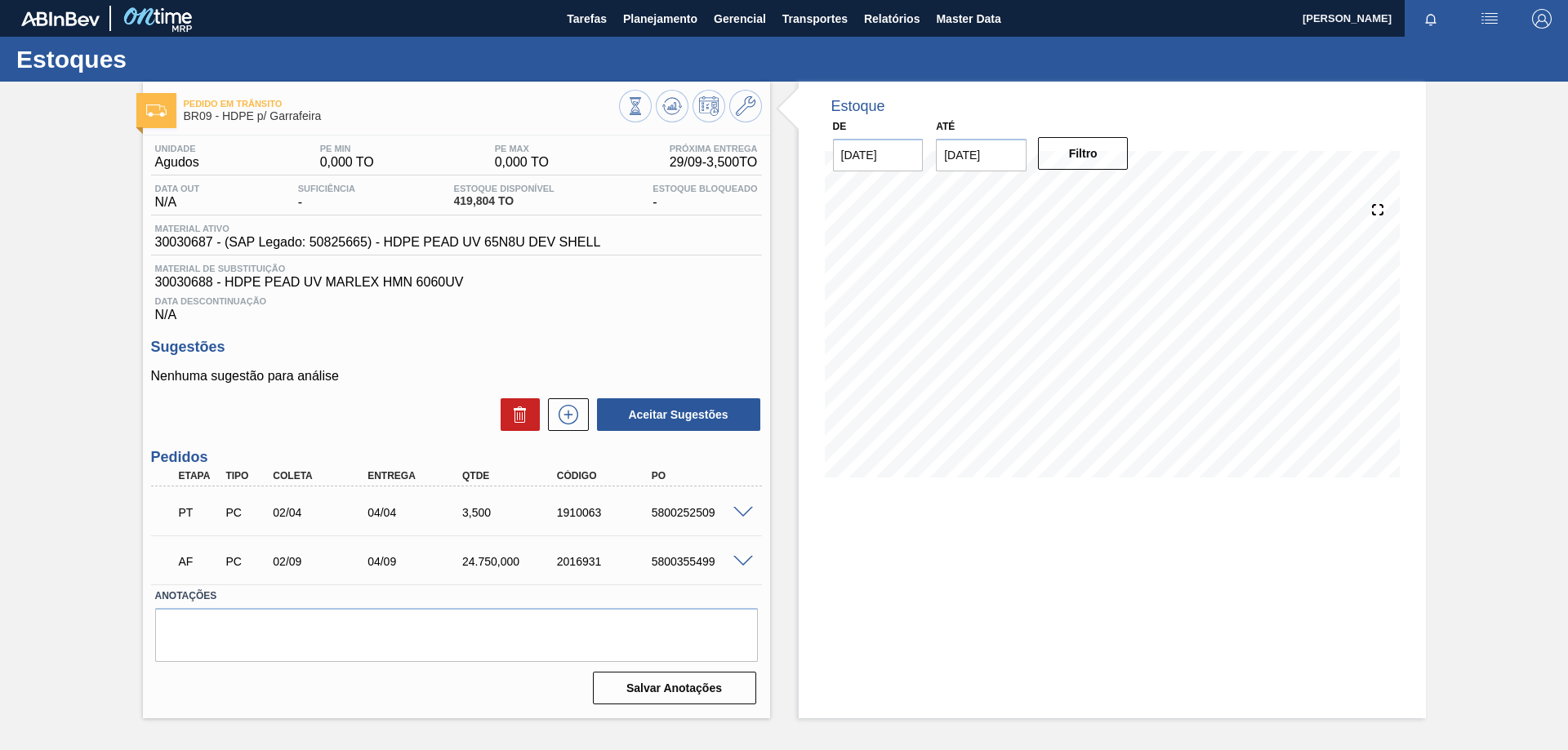
click at [346, 543] on div "AF PC 02/09 04/09 24.750,000 2016931 5800355499" at bounding box center [456, 560] width 611 height 41
click at [738, 564] on span at bounding box center [743, 562] width 19 height 12
